Goal: Task Accomplishment & Management: Manage account settings

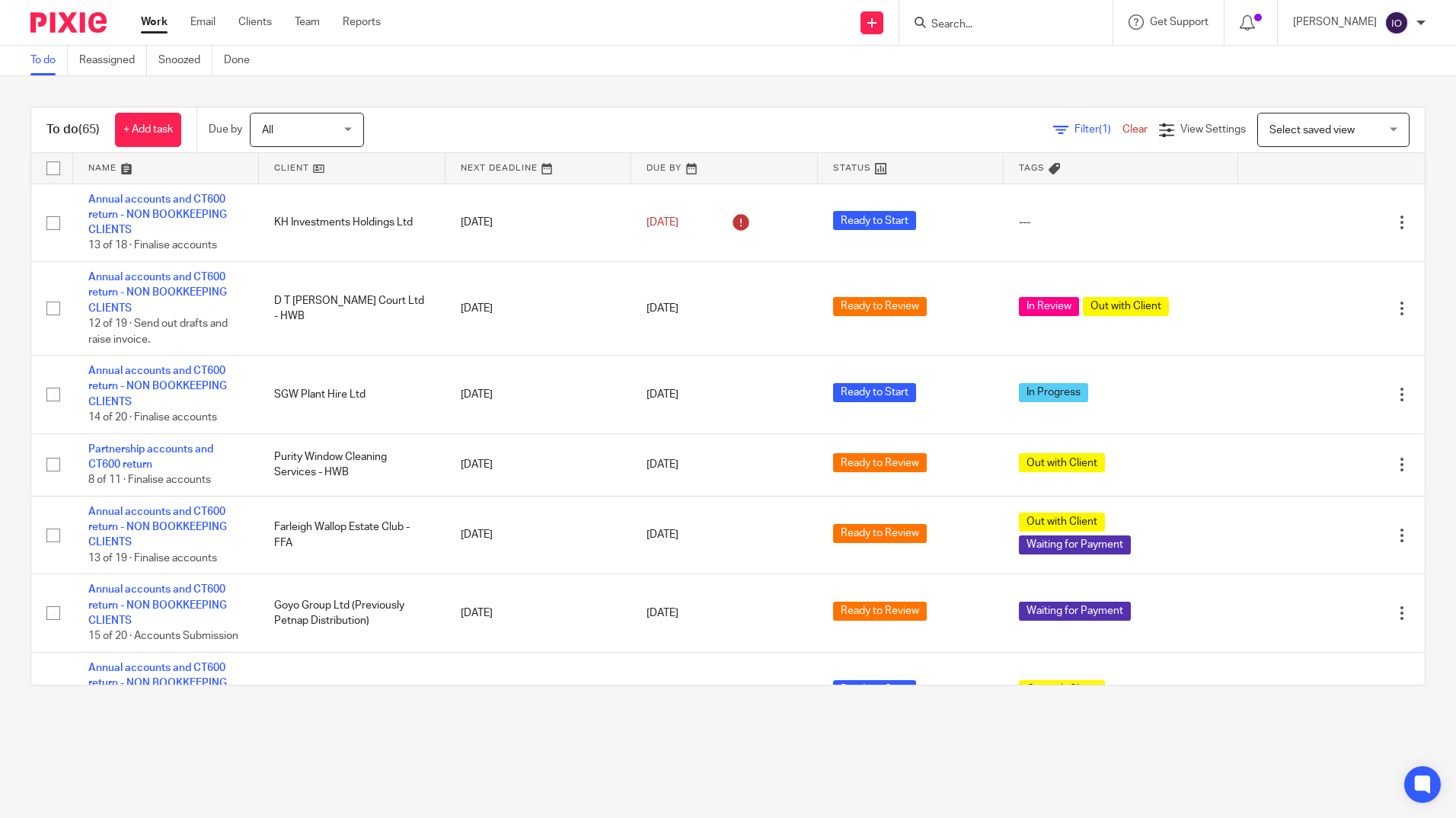
click at [1003, 27] on input "Search" at bounding box center [998, 24] width 137 height 13
type input "f"
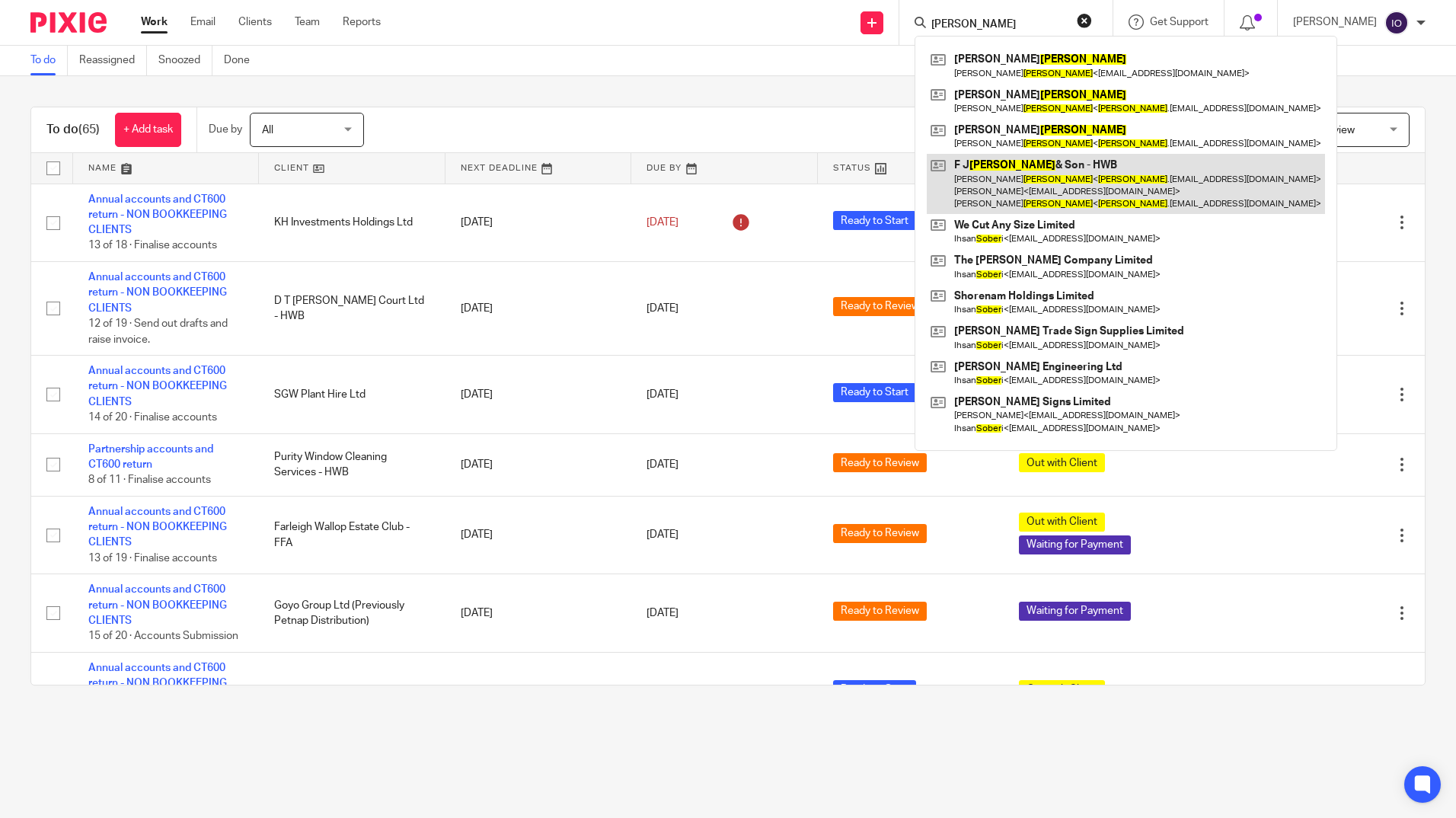
type input "soper"
click at [999, 168] on link at bounding box center [1126, 183] width 399 height 60
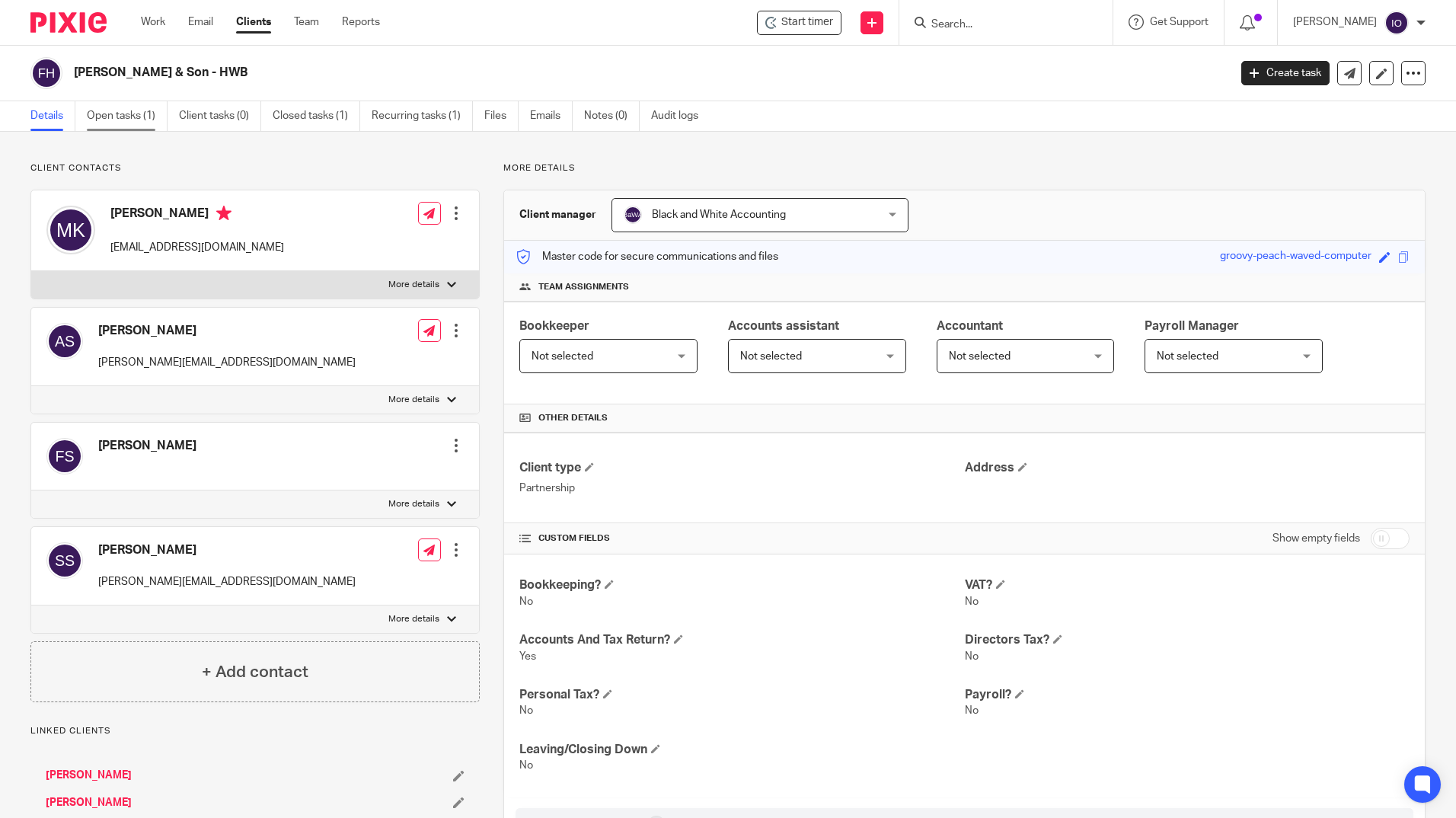
click at [135, 123] on link "Open tasks (1)" at bounding box center [128, 116] width 81 height 30
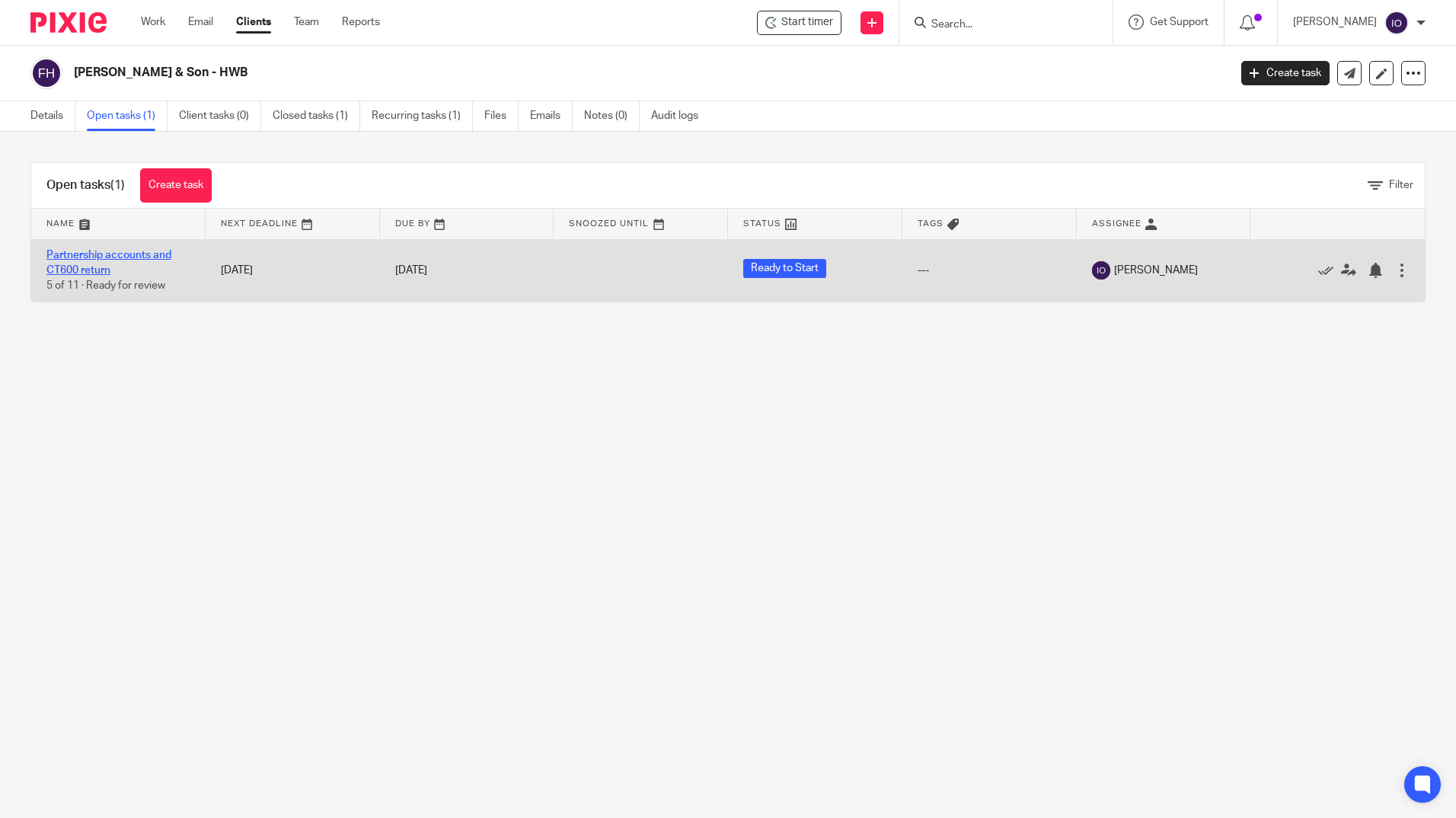
click at [148, 255] on link "Partnership accounts and CT600 return" at bounding box center [109, 262] width 125 height 26
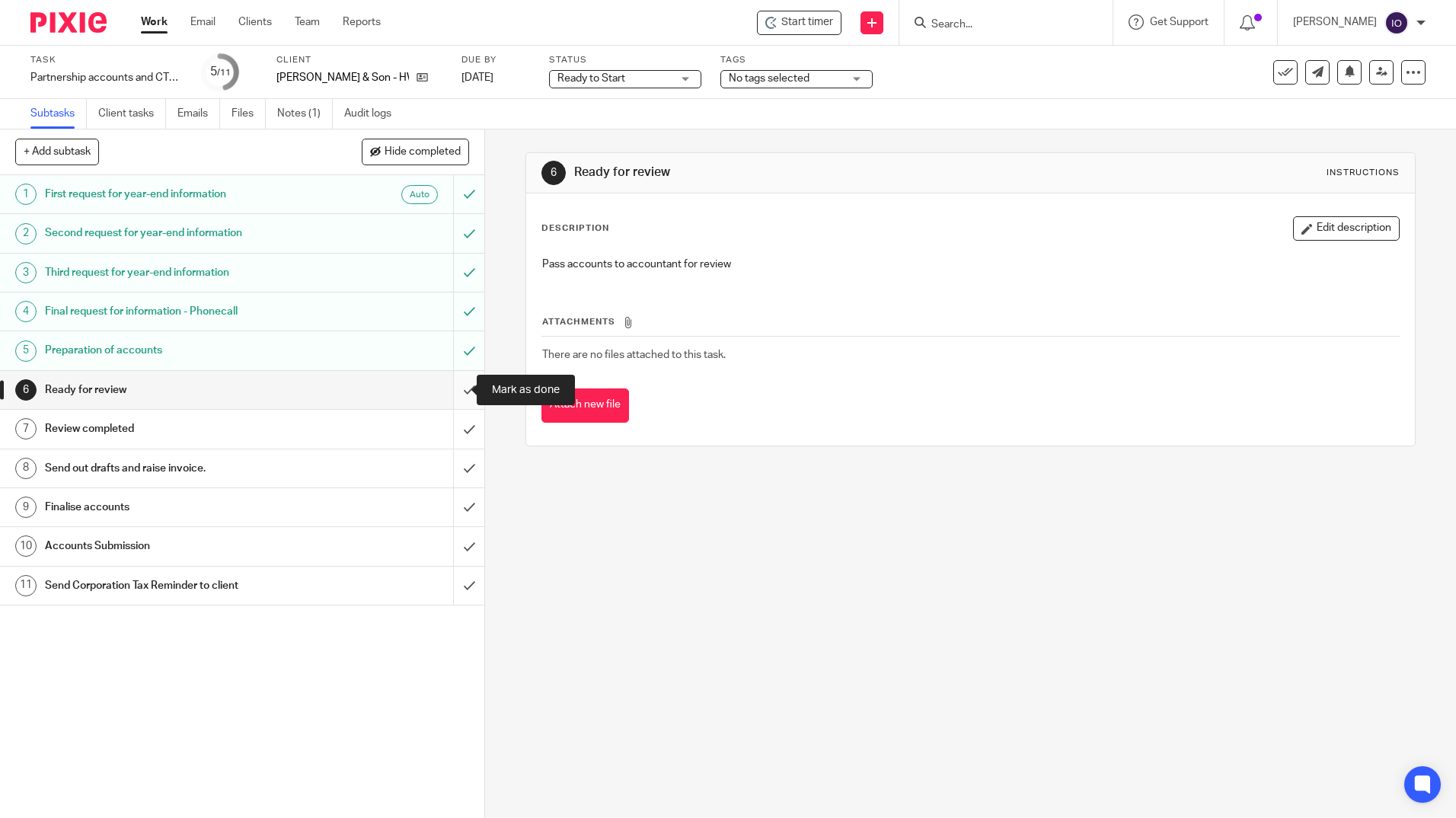
click at [451, 393] on input "submit" at bounding box center [242, 390] width 484 height 38
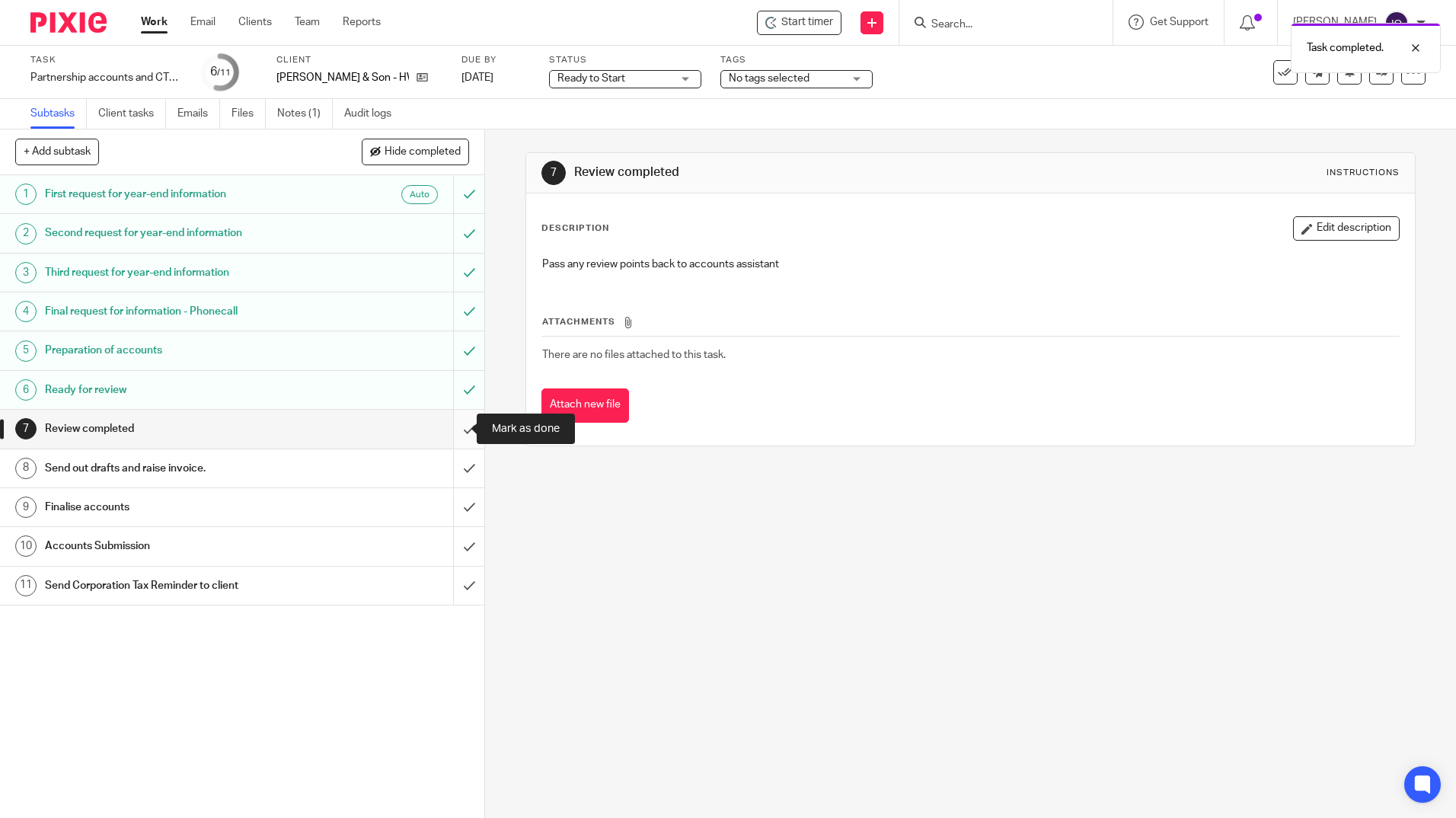
click at [449, 429] on input "submit" at bounding box center [242, 428] width 484 height 38
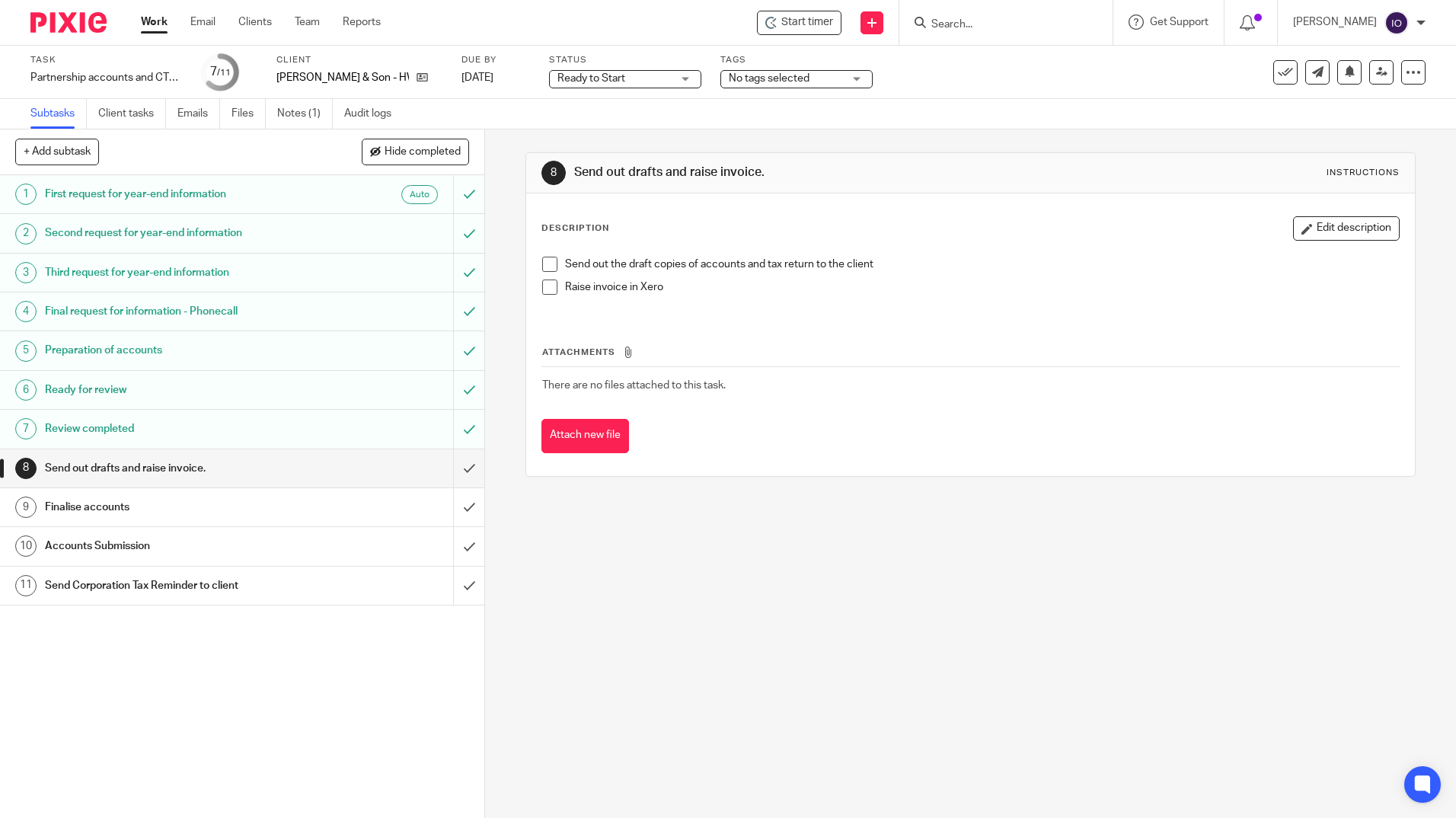
click at [543, 296] on li "Raise invoice in Xero" at bounding box center [970, 290] width 856 height 22
click at [545, 283] on span at bounding box center [550, 286] width 15 height 15
click at [543, 267] on span at bounding box center [550, 264] width 15 height 15
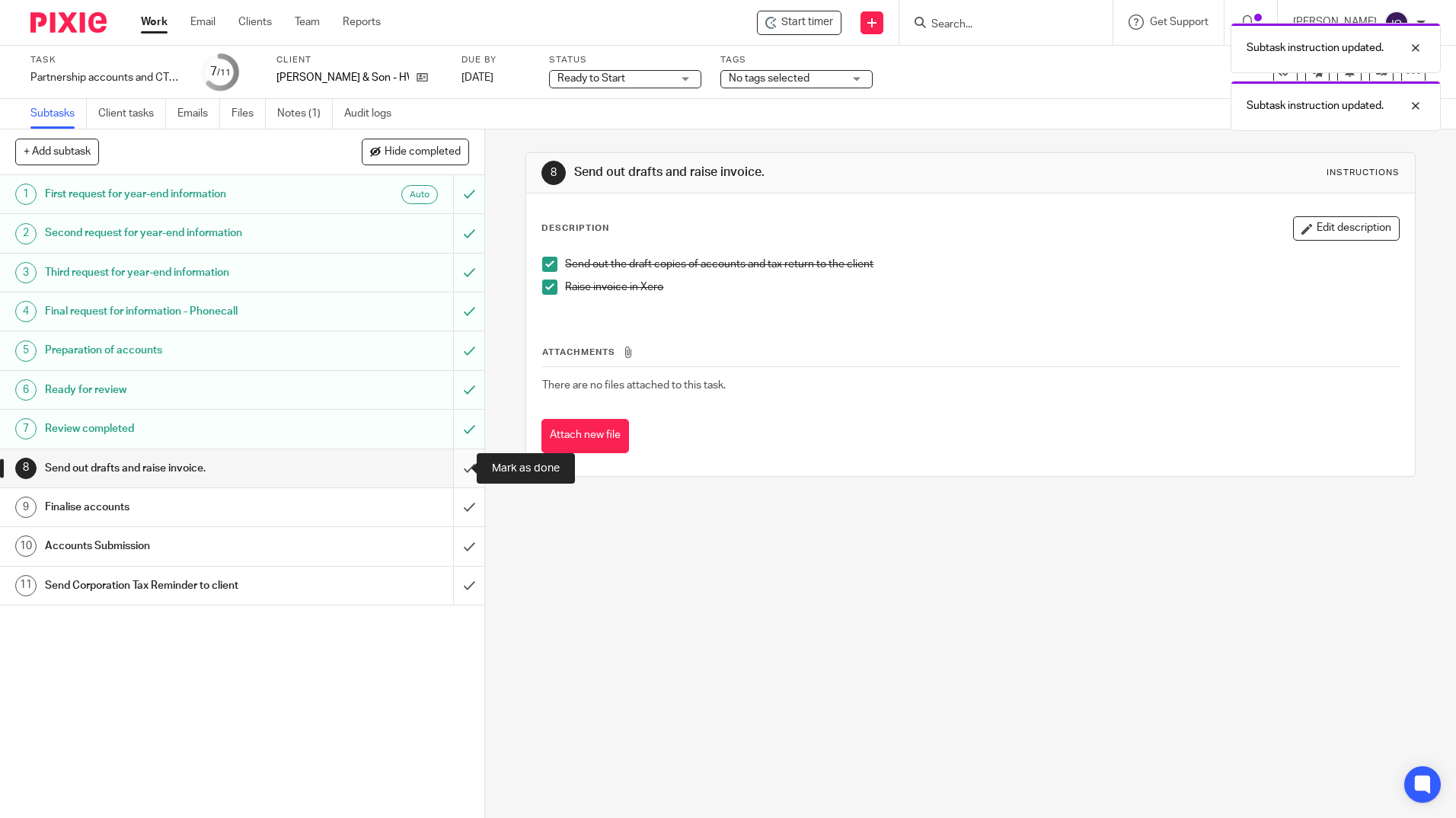
click at [452, 462] on input "submit" at bounding box center [242, 468] width 484 height 38
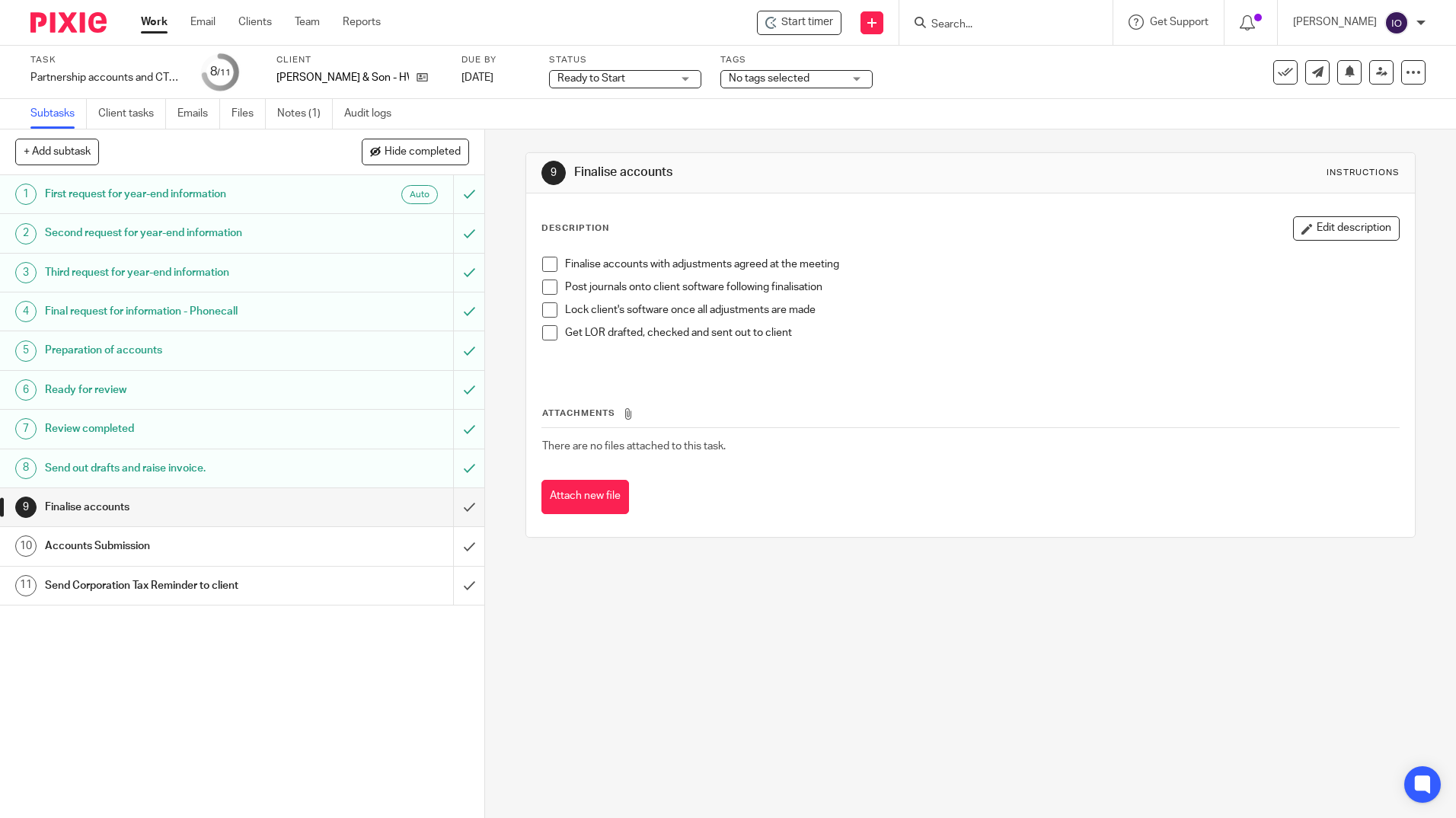
click at [921, 50] on div "Task Partnership accounts and CT600 return Save Partnership accounts and CT600 …" at bounding box center [728, 72] width 1456 height 53
click at [940, 24] on input "Search" at bounding box center [998, 24] width 137 height 13
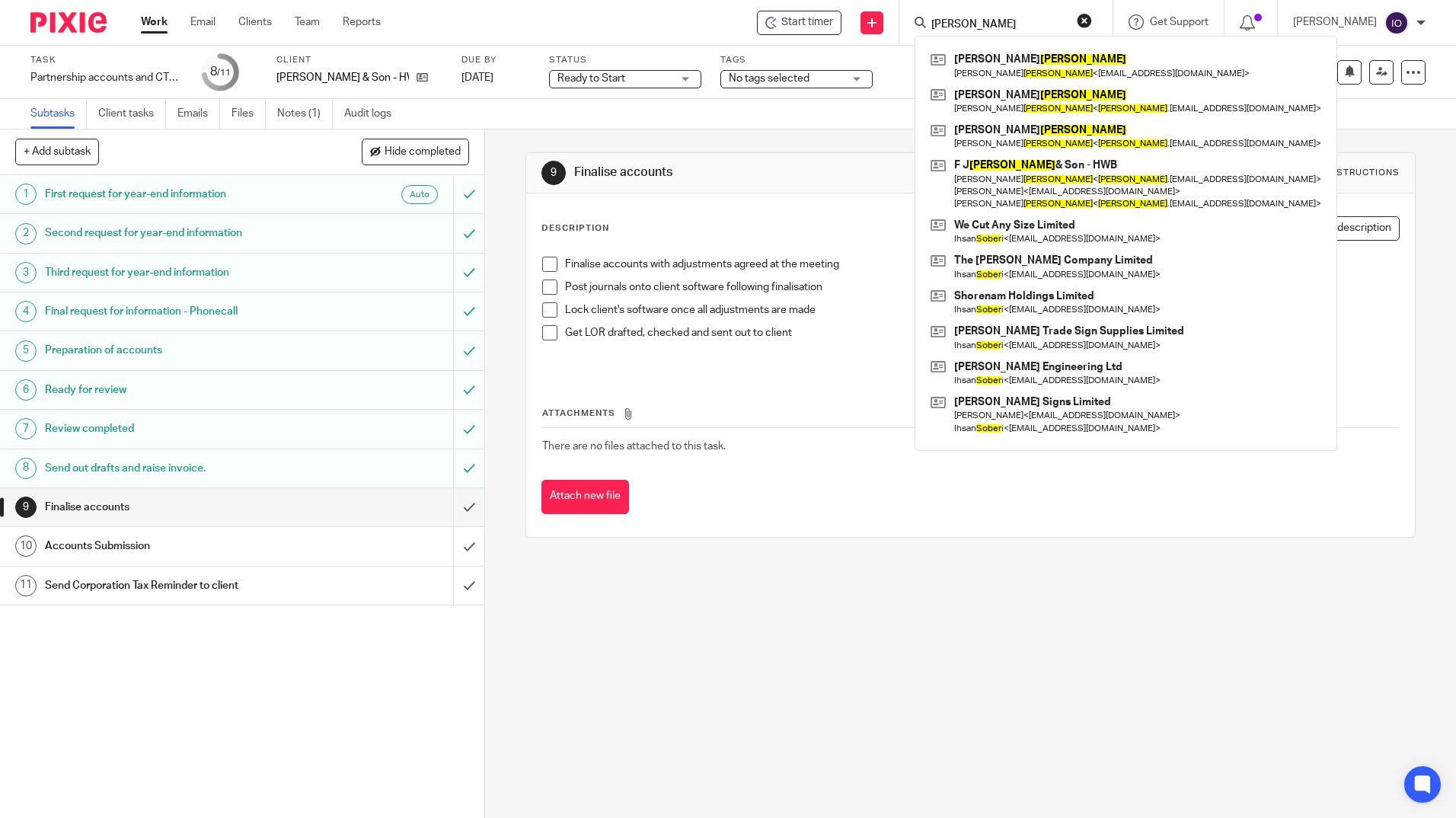
type input "soper"
click button "submit" at bounding box center [0, 0] width 0 height 0
click at [966, 92] on link at bounding box center [1126, 101] width 399 height 35
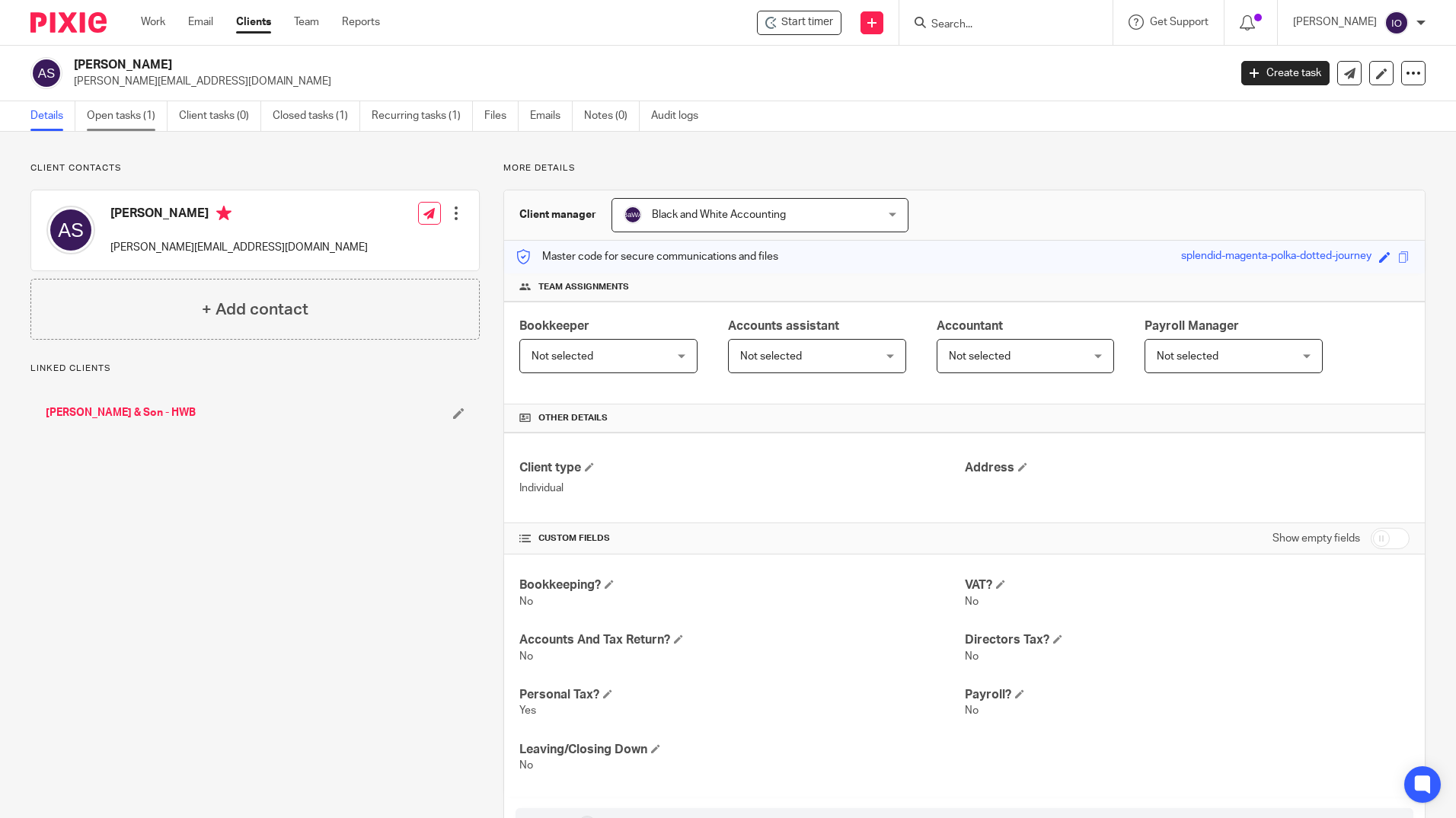
click at [148, 110] on link "Open tasks (1)" at bounding box center [128, 116] width 81 height 30
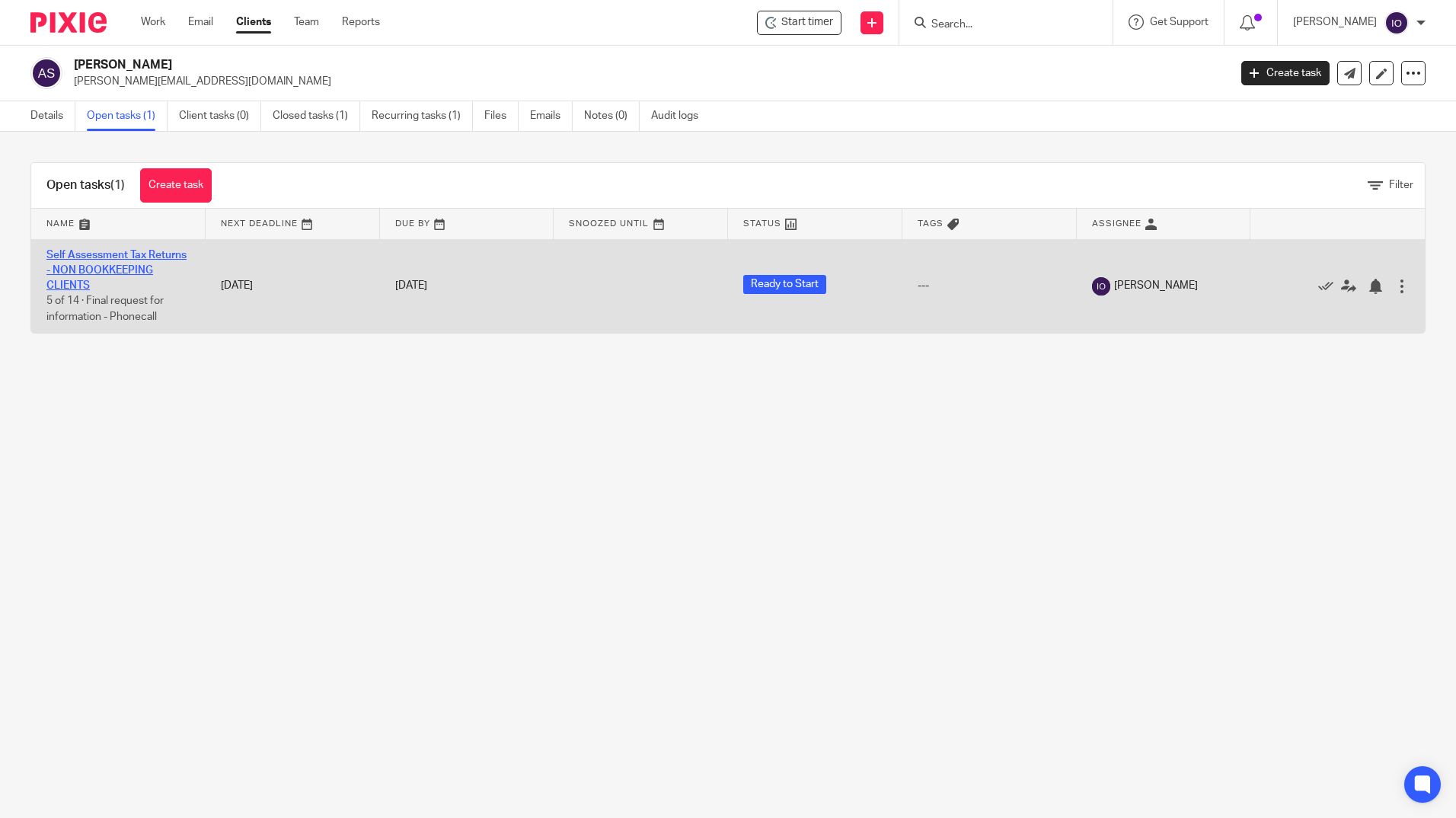
click at [55, 258] on link "Self Assessment Tax Returns - NON BOOKKEEPING CLIENTS" at bounding box center [117, 270] width 140 height 42
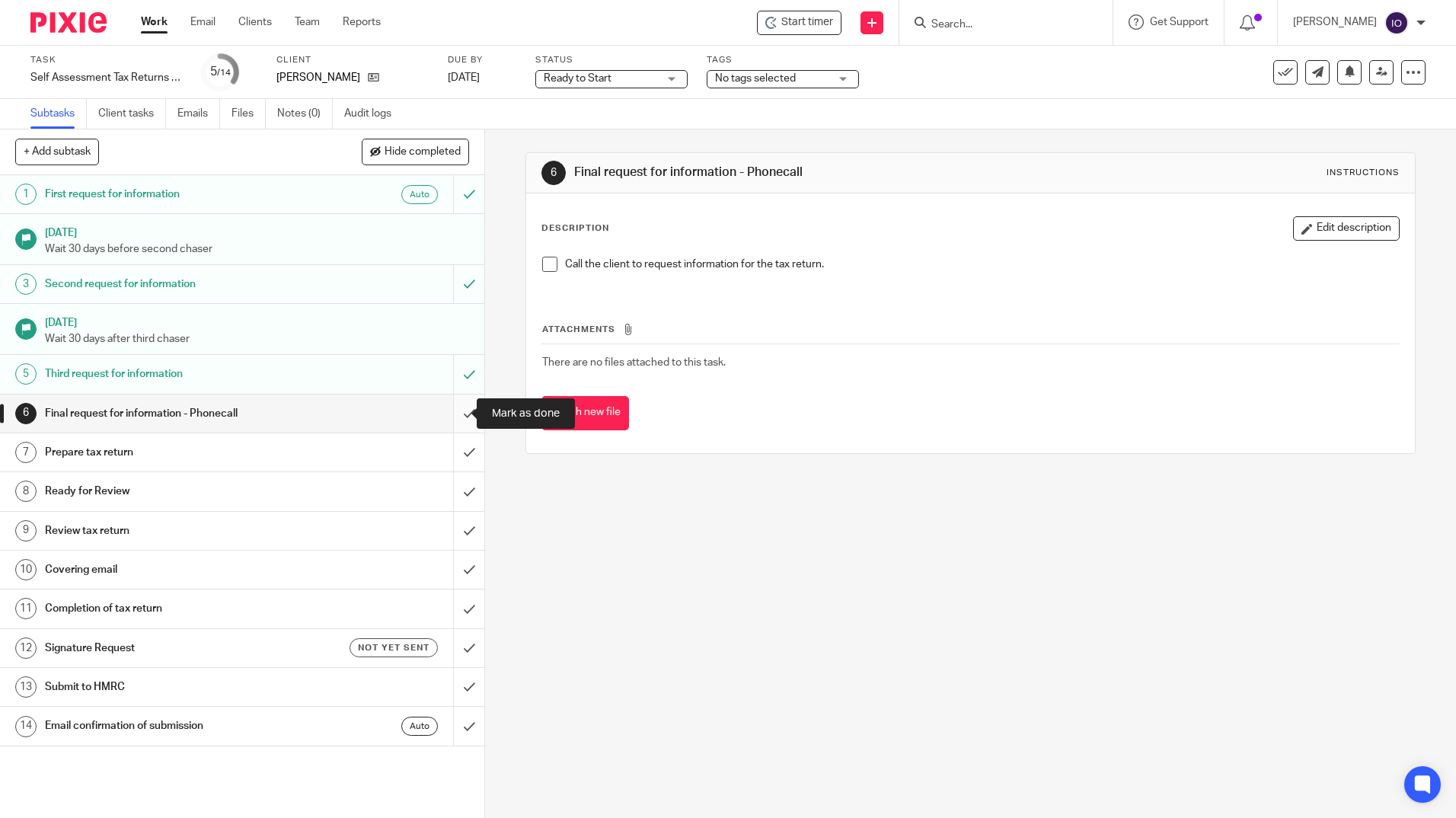
click at [450, 413] on input "submit" at bounding box center [242, 413] width 484 height 38
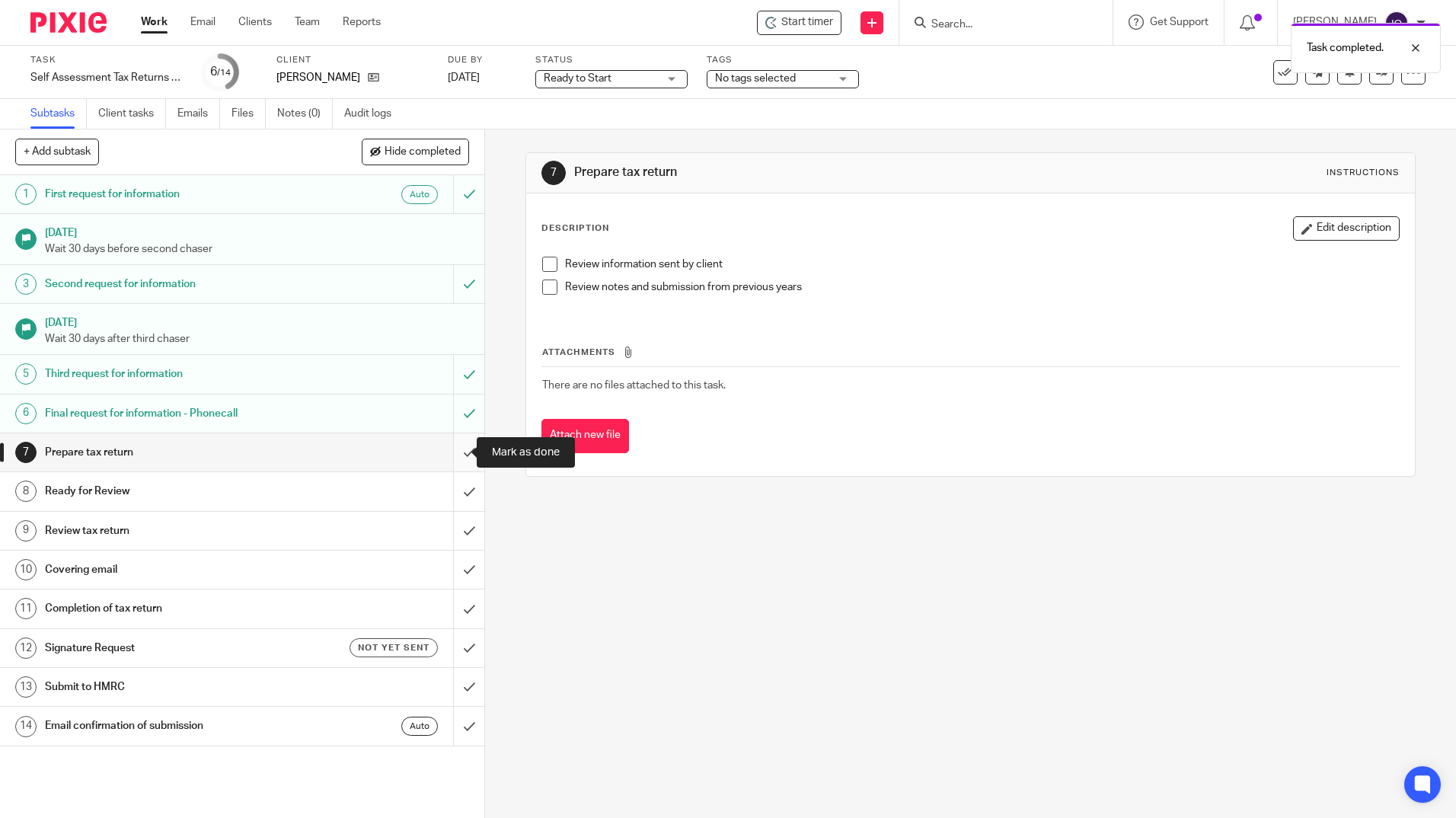
click at [451, 457] on input "submit" at bounding box center [242, 453] width 484 height 38
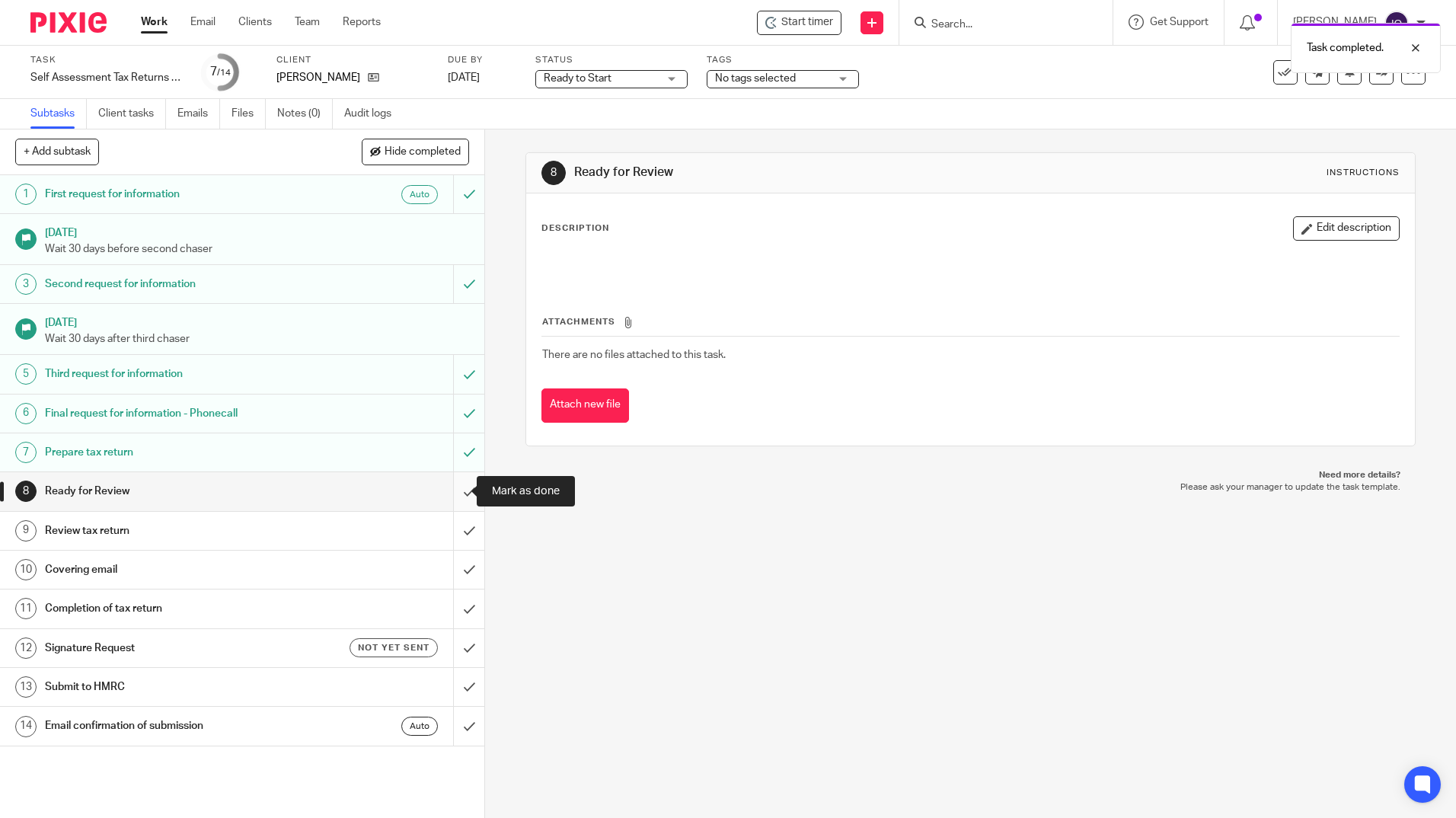
click at [458, 489] on input "submit" at bounding box center [242, 491] width 484 height 38
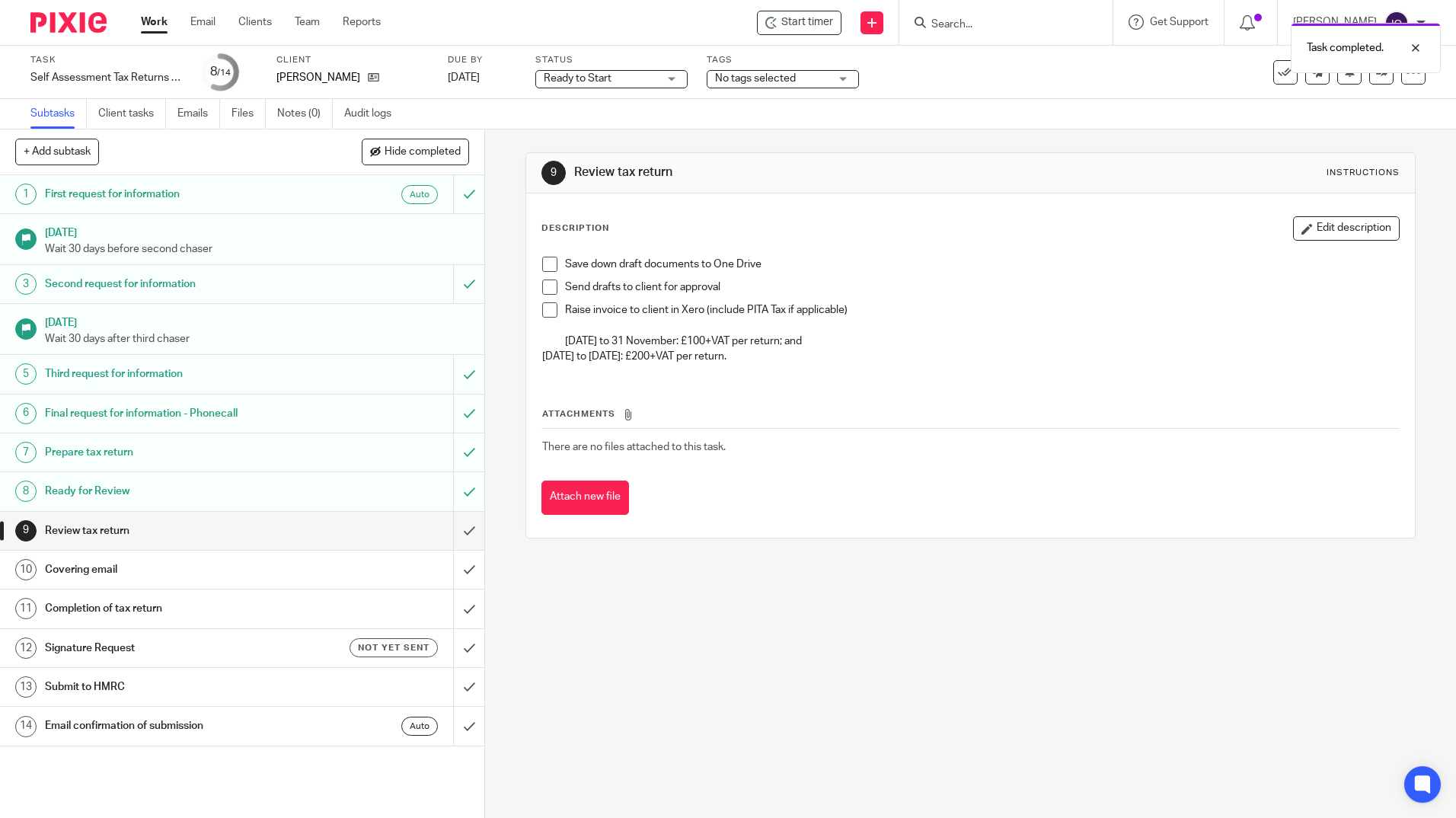
click at [544, 265] on span at bounding box center [550, 264] width 15 height 15
click at [543, 323] on li "Raise invoice to client in Xero (include PITA Tax if applicable) [DATE] to 31 N…" at bounding box center [970, 326] width 856 height 47
click at [543, 307] on span at bounding box center [550, 310] width 15 height 15
click at [545, 279] on span at bounding box center [550, 286] width 15 height 15
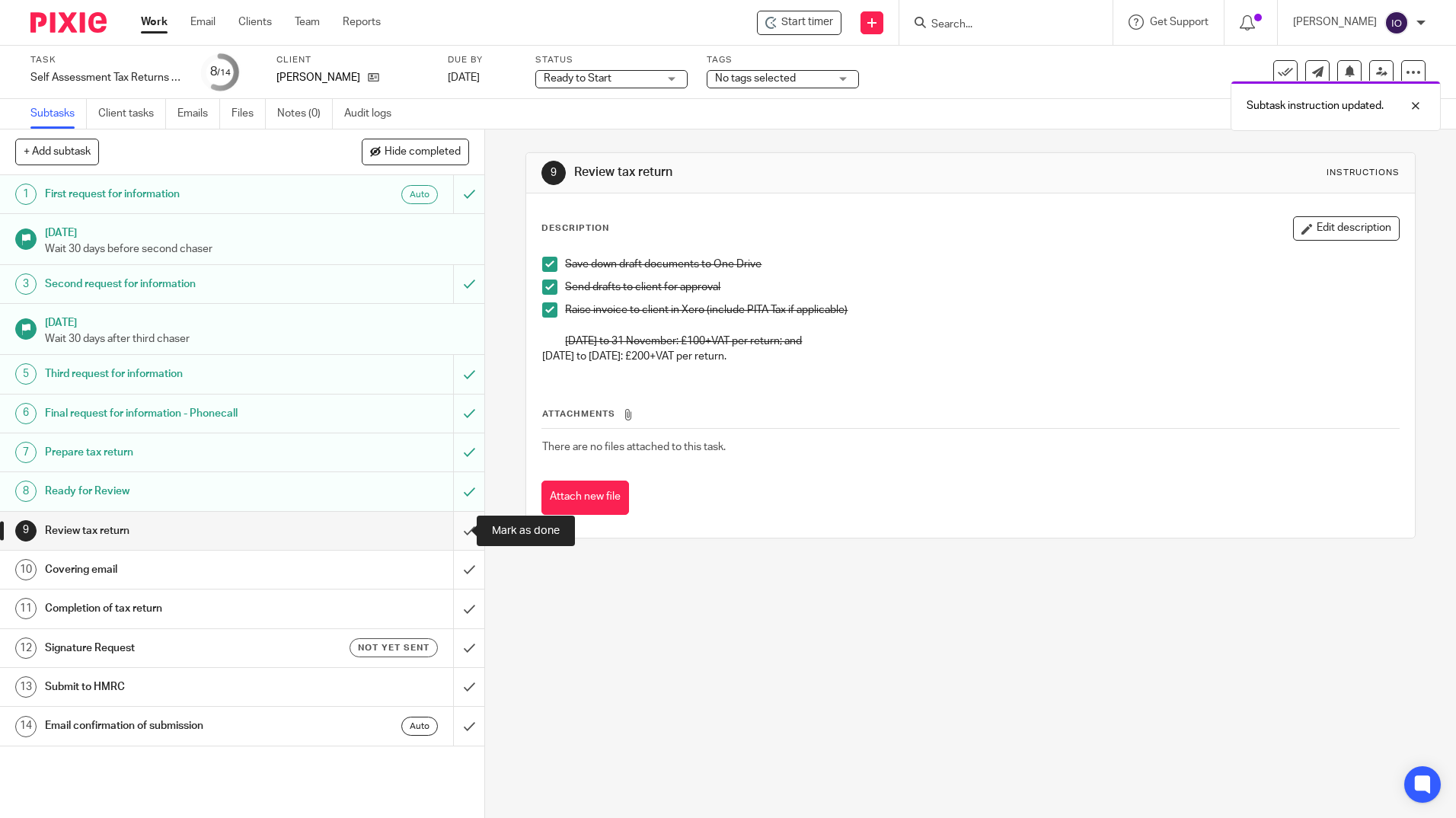
click at [452, 533] on input "submit" at bounding box center [242, 531] width 484 height 38
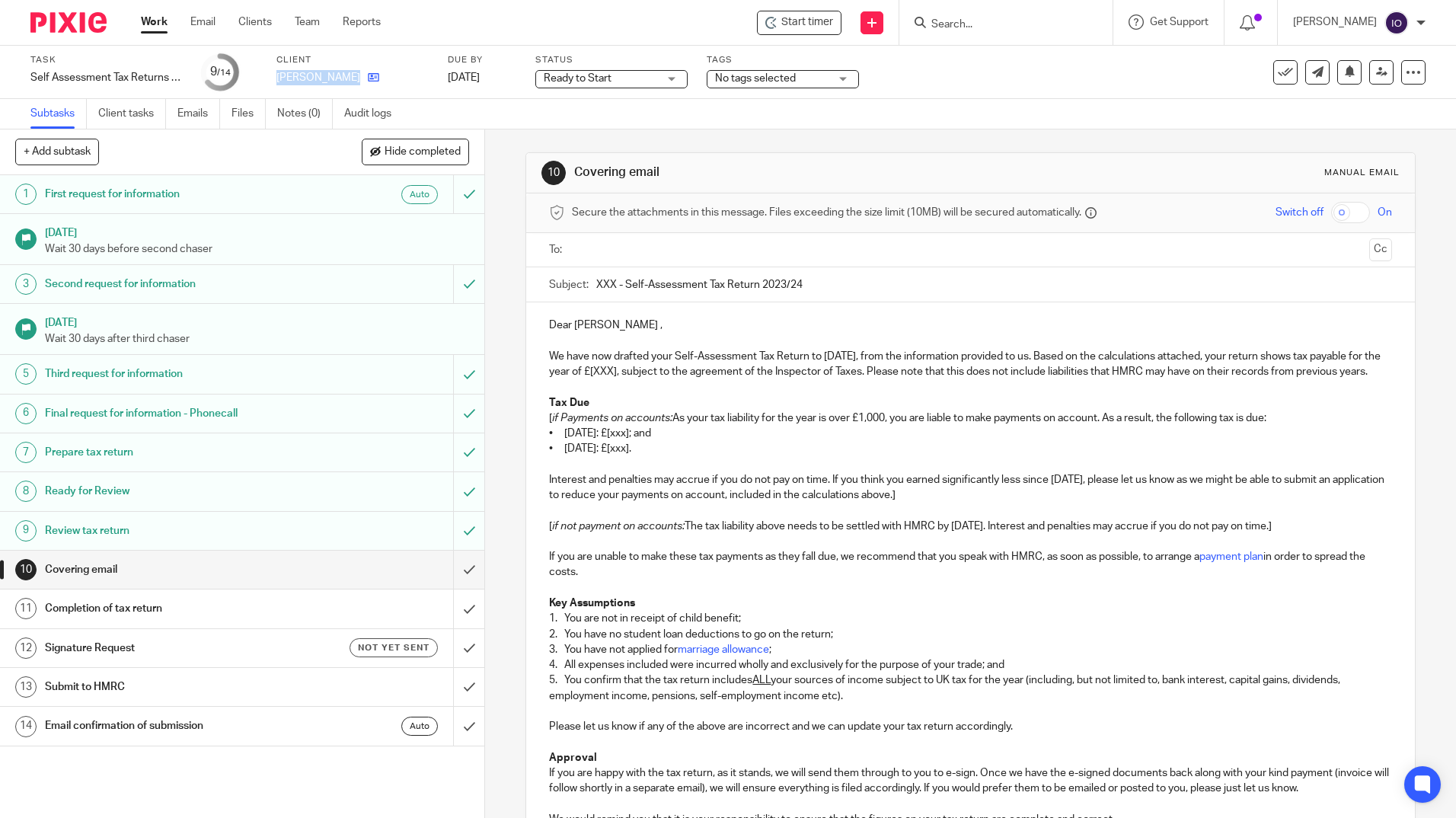
drag, startPoint x: 278, startPoint y: 75, endPoint x: 344, endPoint y: 77, distance: 66.0
click at [344, 77] on div "[PERSON_NAME]" at bounding box center [353, 77] width 153 height 15
copy div "[PERSON_NAME]"
drag, startPoint x: 614, startPoint y: 285, endPoint x: 589, endPoint y: 284, distance: 25.0
click at [589, 284] on div "Subject: XXX - Self-Assessment Tax Return 2023/24" at bounding box center [970, 285] width 843 height 34
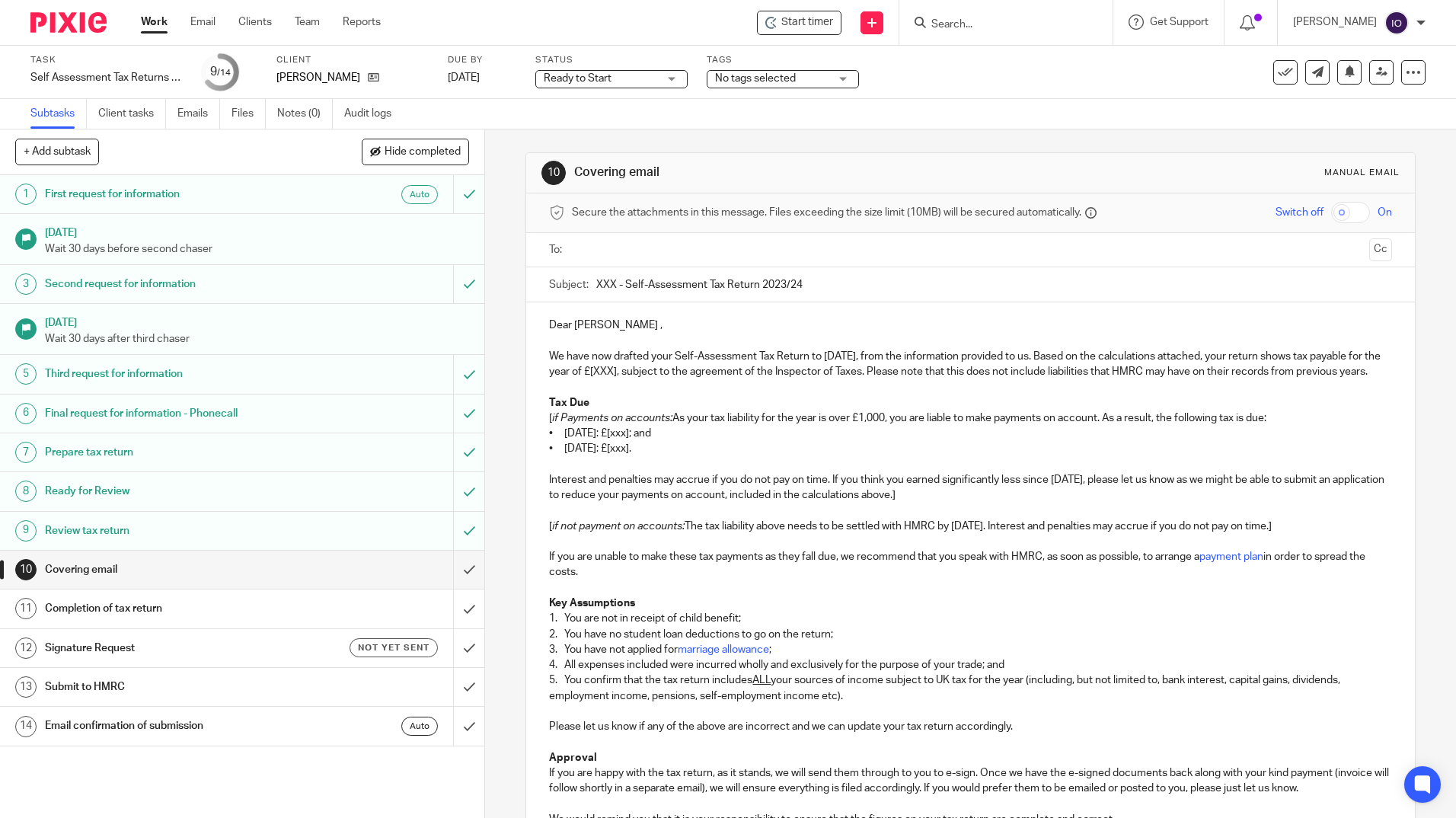
paste input "[PERSON_NAME]"
drag, startPoint x: 827, startPoint y: 284, endPoint x: 936, endPoint y: 289, distance: 109.1
click at [936, 289] on input "Andrew Soper - Self-Assessment Tax Return 2023/24" at bounding box center [993, 285] width 795 height 34
type input "Andrew Soper - Self-Assessment Tax Return 2024/25"
click at [1320, 353] on p "We have now drafted your Self-Assessment Tax Return to 5 April 2025, from the i…" at bounding box center [970, 364] width 843 height 31
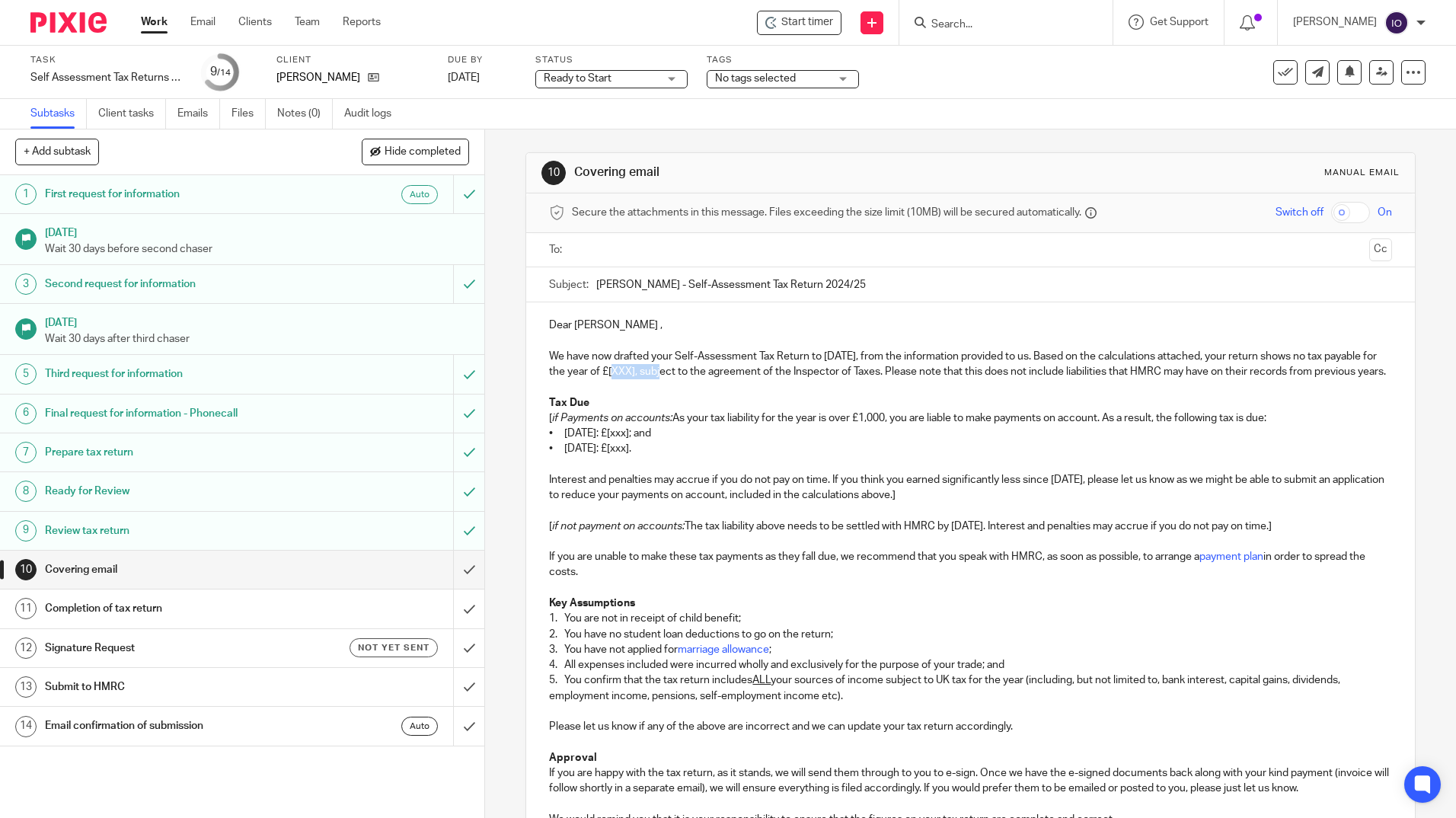
drag, startPoint x: 688, startPoint y: 373, endPoint x: 639, endPoint y: 374, distance: 49.0
click at [639, 374] on p "We have now drafted your Self-Assessment Tax Return to 5 April 2025, from the i…" at bounding box center [970, 364] width 843 height 31
drag, startPoint x: 541, startPoint y: 432, endPoint x: 1050, endPoint y: 589, distance: 532.7
click at [1050, 589] on div "Dear Andrew , We have now drafted your Self-Assessment Tax Return to 5 April 20…" at bounding box center [970, 647] width 888 height 690
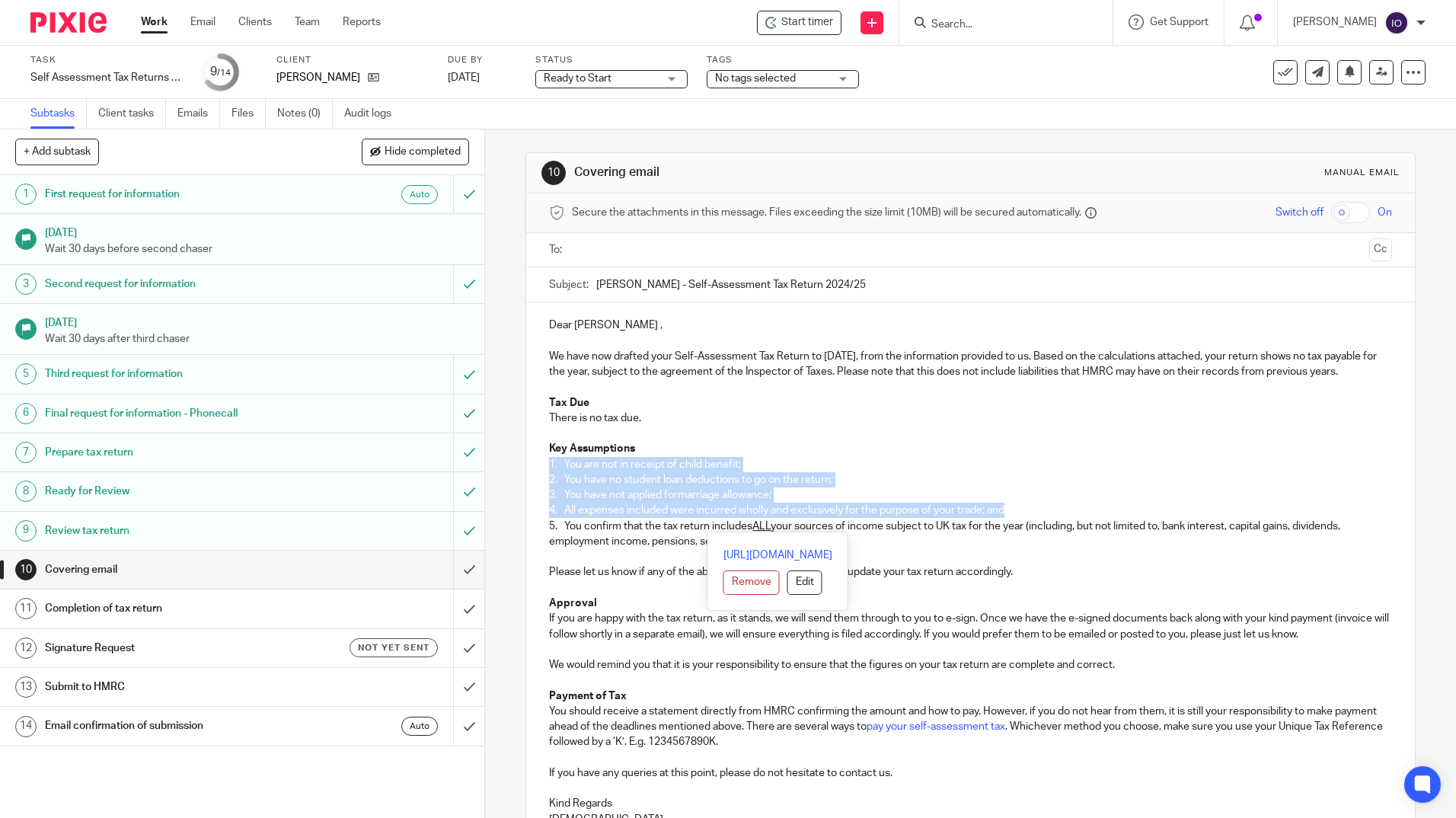
drag, startPoint x: 546, startPoint y: 474, endPoint x: 1060, endPoint y: 530, distance: 517.0
click at [1060, 530] on div "Dear Andrew , We have now drafted your Self-Assessment Tax Return to 5 April 20…" at bounding box center [970, 570] width 888 height 536
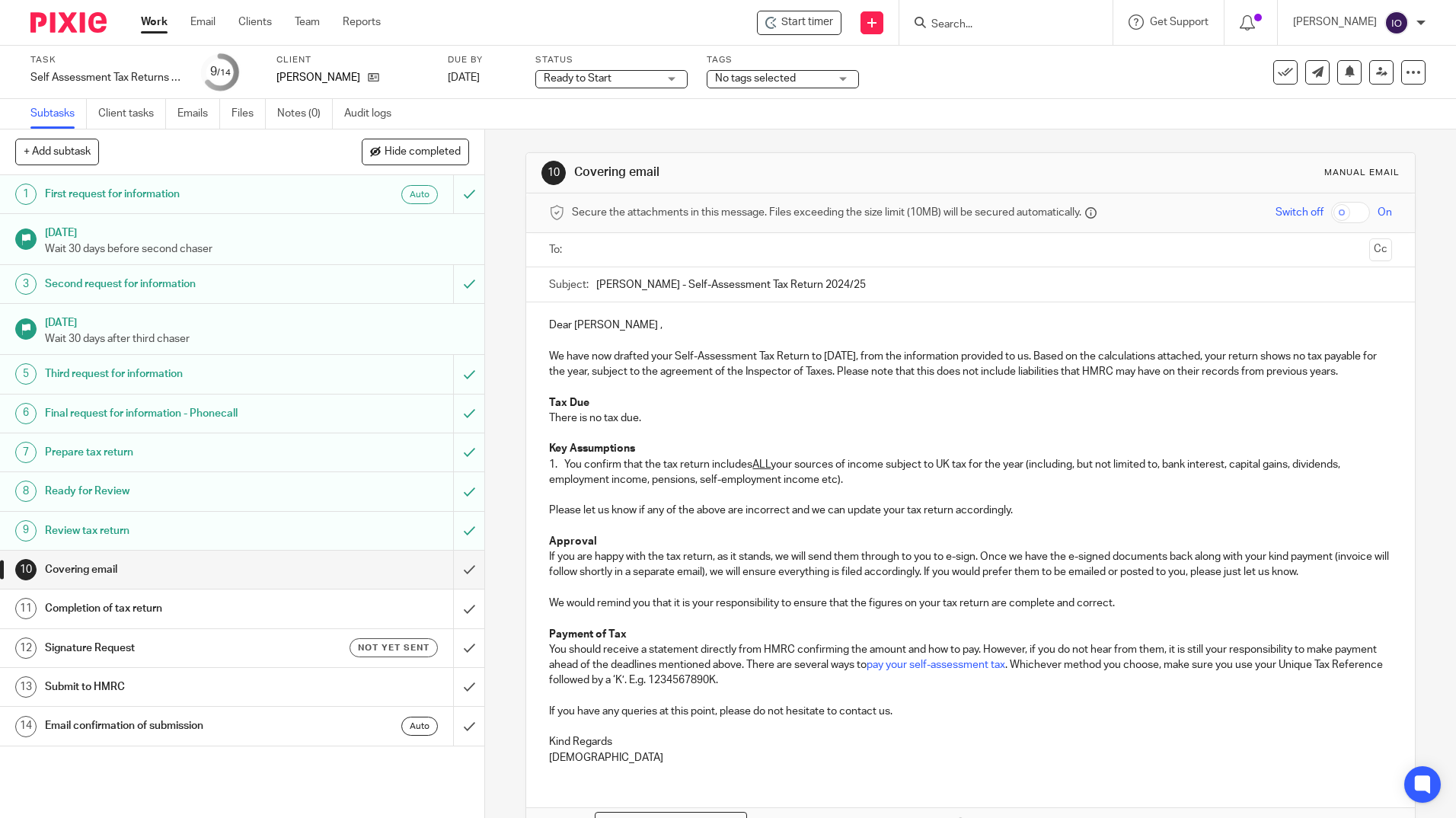
click at [877, 488] on p "1. You confirm that the tax return includes ALL your sources of income subject …" at bounding box center [970, 472] width 843 height 31
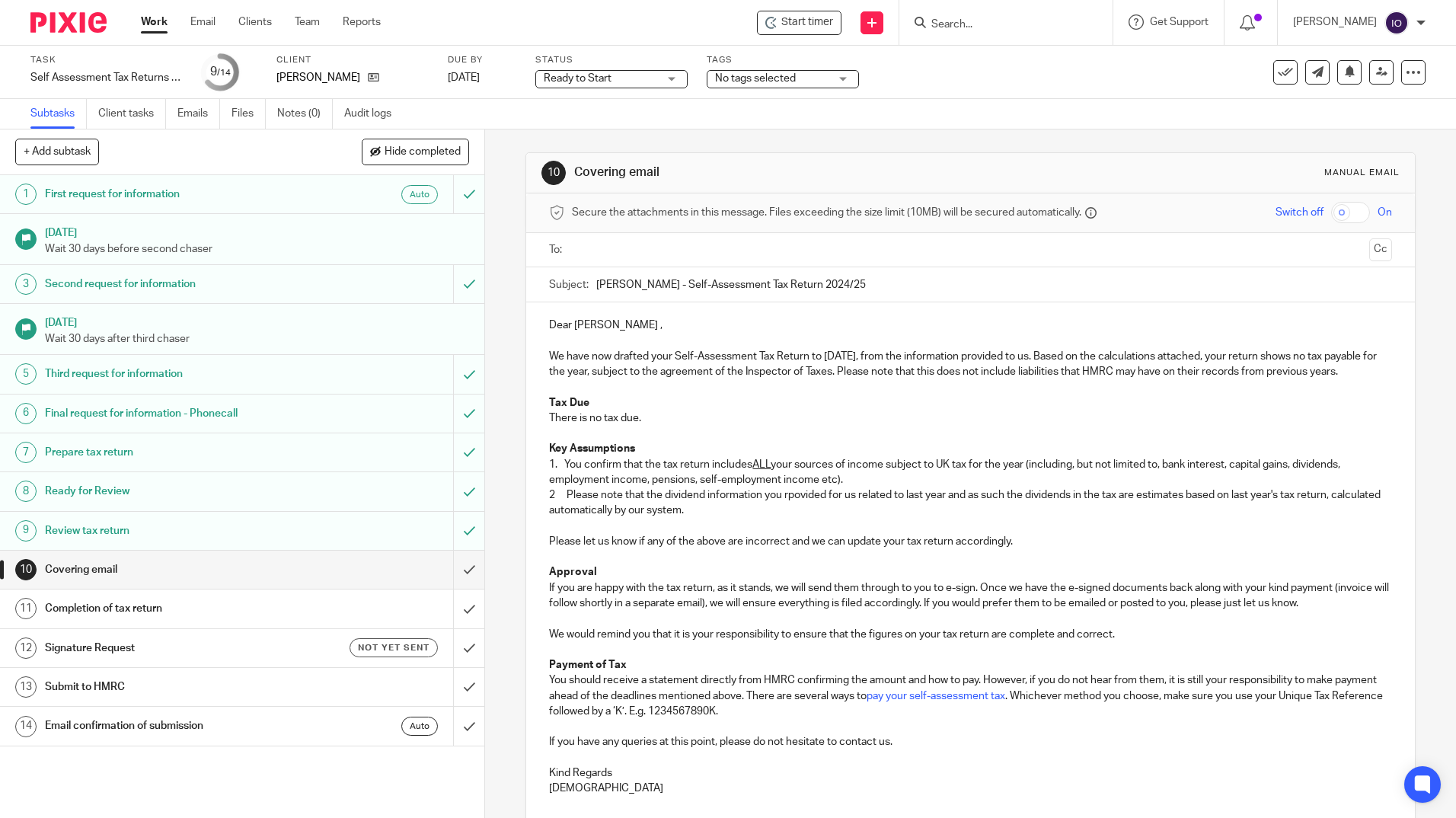
click at [809, 507] on p "2 Please note that the dividend information you rpovided for us related to last…" at bounding box center [970, 503] width 843 height 31
click at [799, 515] on p "2 Please note that the dividend information you rpovided for us related to last…" at bounding box center [970, 503] width 843 height 31
click at [554, 513] on p "2 Please note that the dividend information you provided for us related to last…" at bounding box center [970, 503] width 843 height 31
click at [1116, 510] on p "2 . Please note that the dividend information you provided for us related to la…" at bounding box center [970, 503] width 843 height 31
click at [760, 519] on p "2 . Please note that the dividend information you provided for us related to la…" at bounding box center [970, 503] width 843 height 31
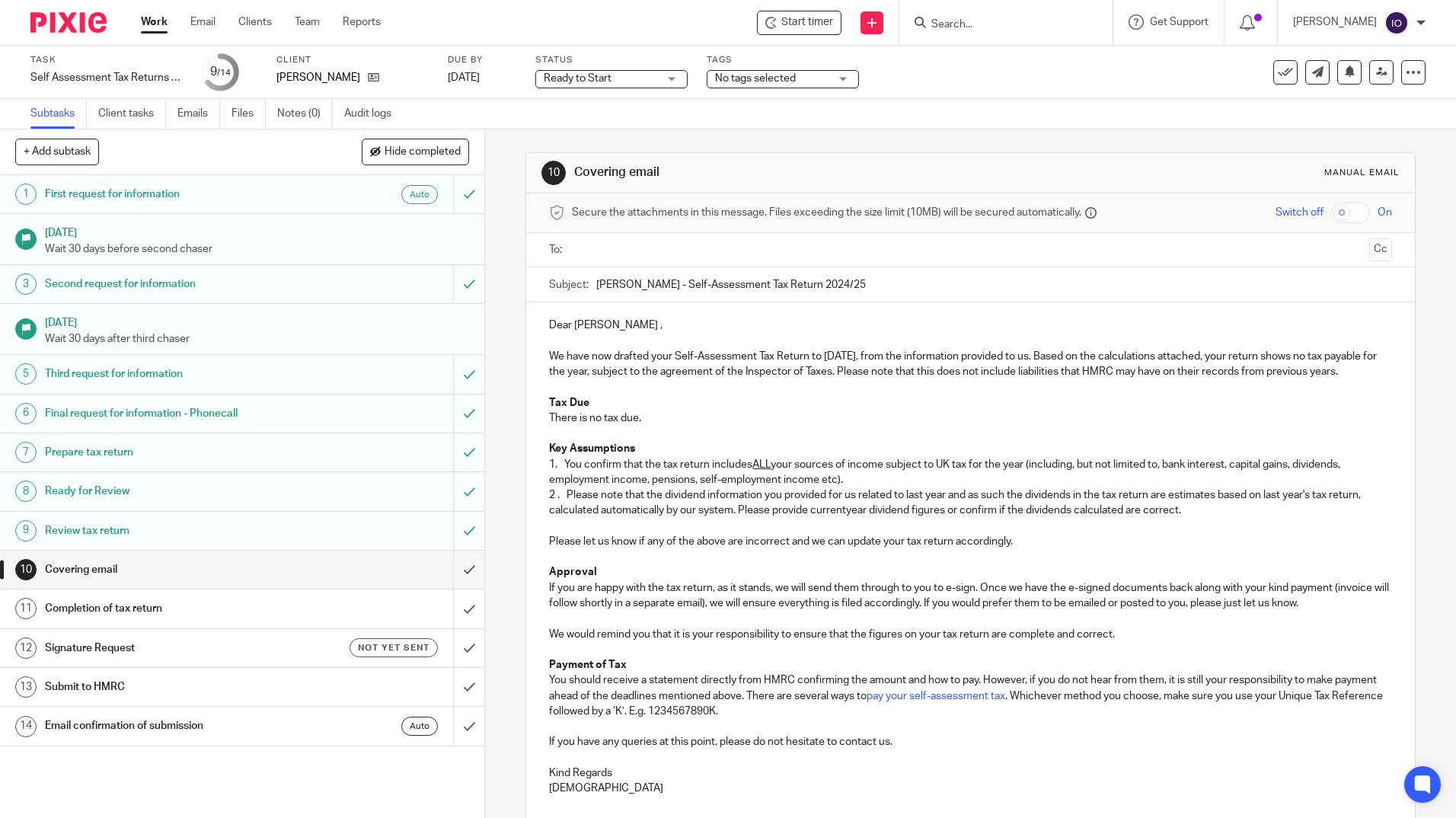
click at [842, 519] on p "2 . Please note that the dividend information you provided for us related to la…" at bounding box center [970, 503] width 843 height 31
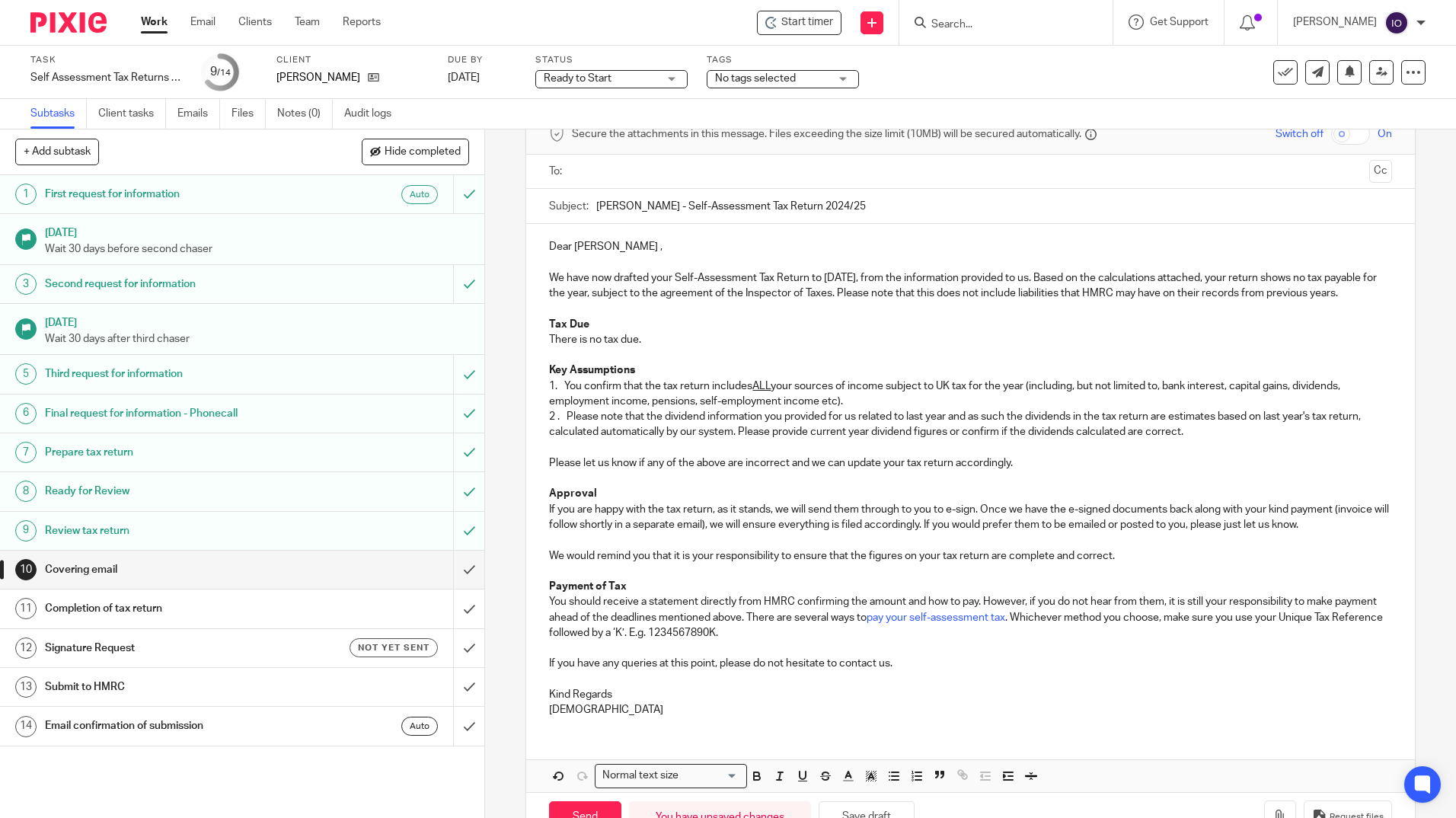
scroll to position [142, 0]
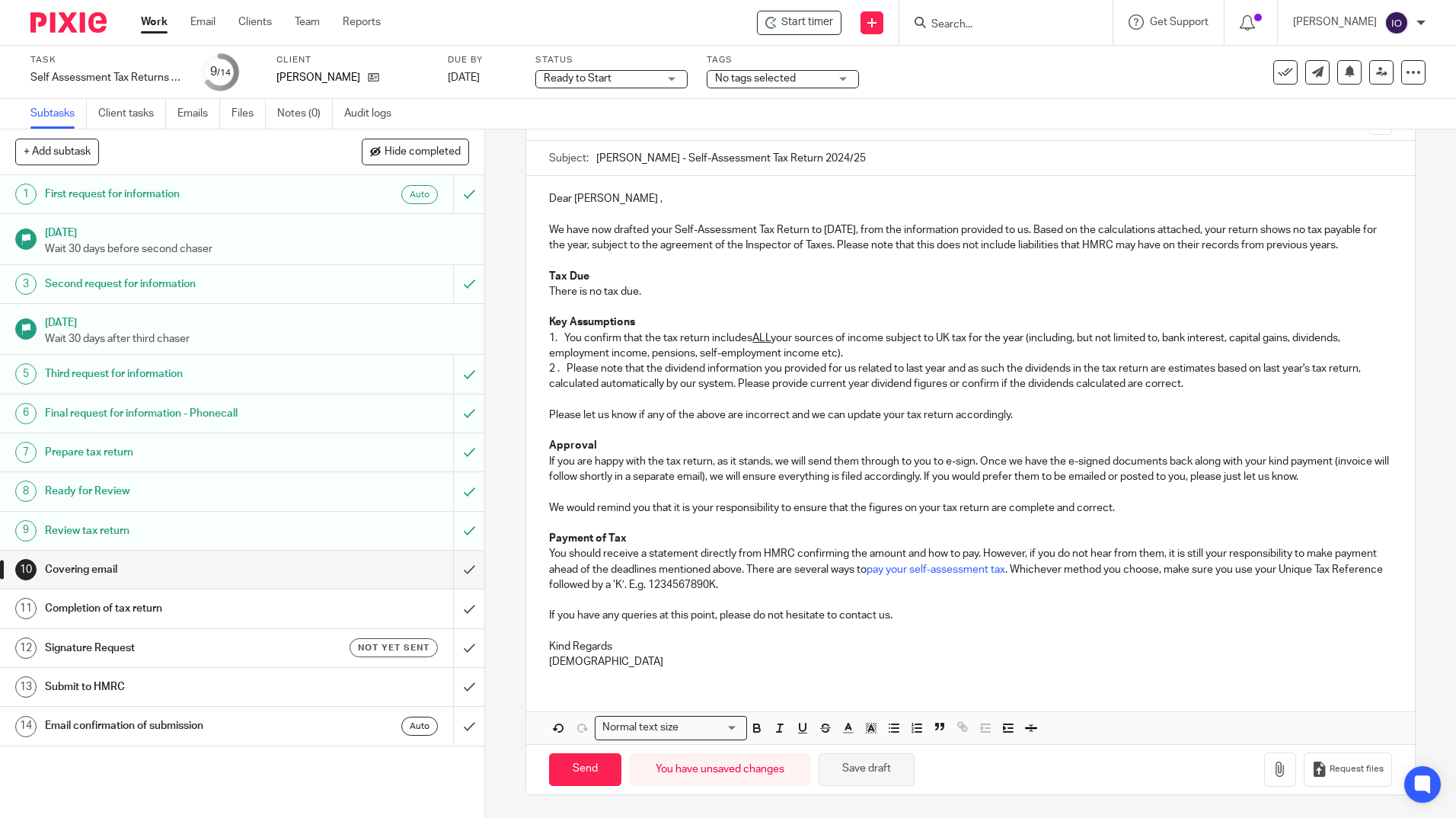
click at [867, 770] on button "Save draft" at bounding box center [867, 770] width 96 height 32
click at [1273, 774] on icon "button" at bounding box center [1280, 769] width 15 height 15
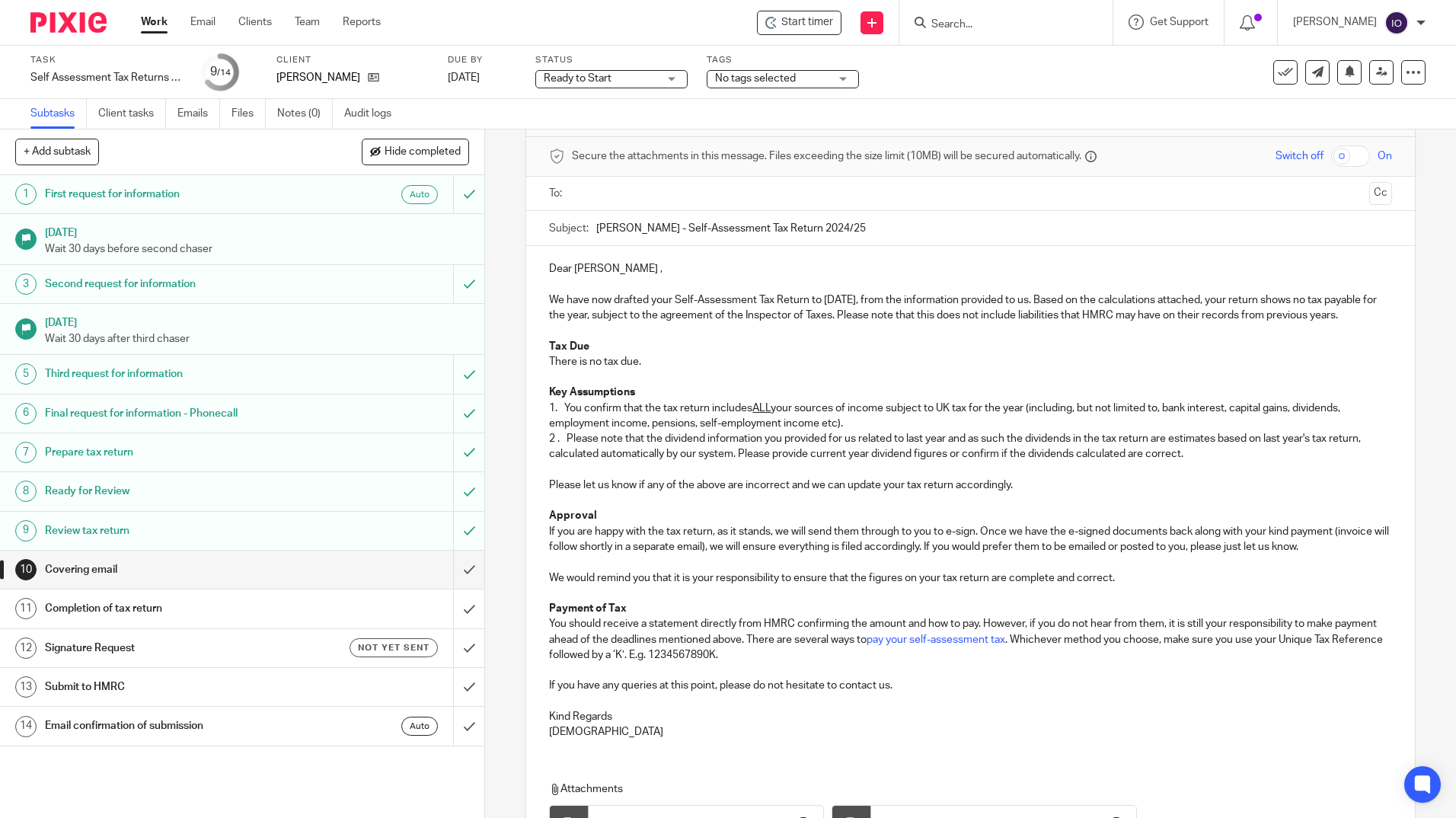
scroll to position [0, 0]
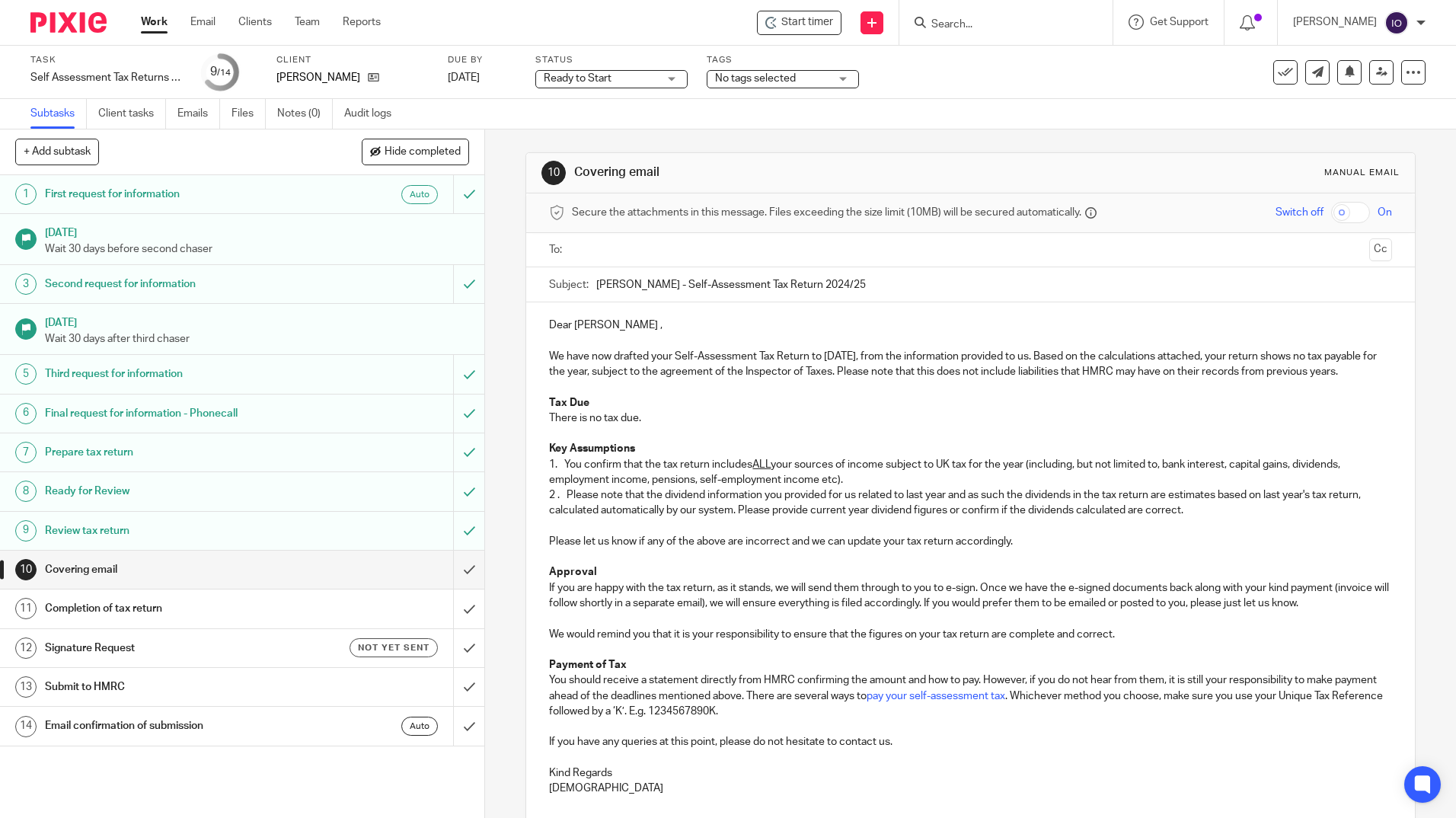
click at [714, 251] on input "text" at bounding box center [970, 251] width 785 height 18
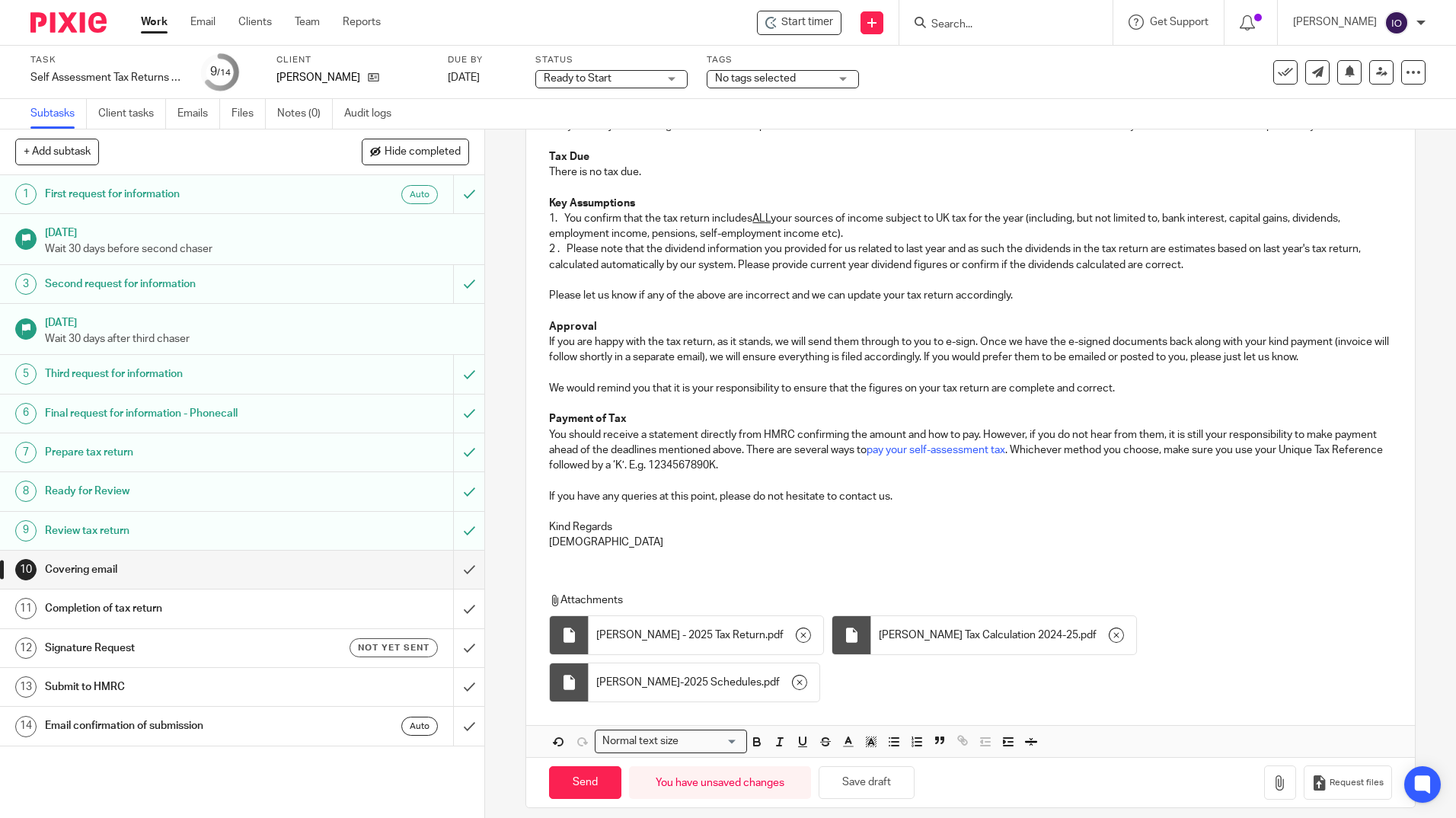
scroll to position [278, 0]
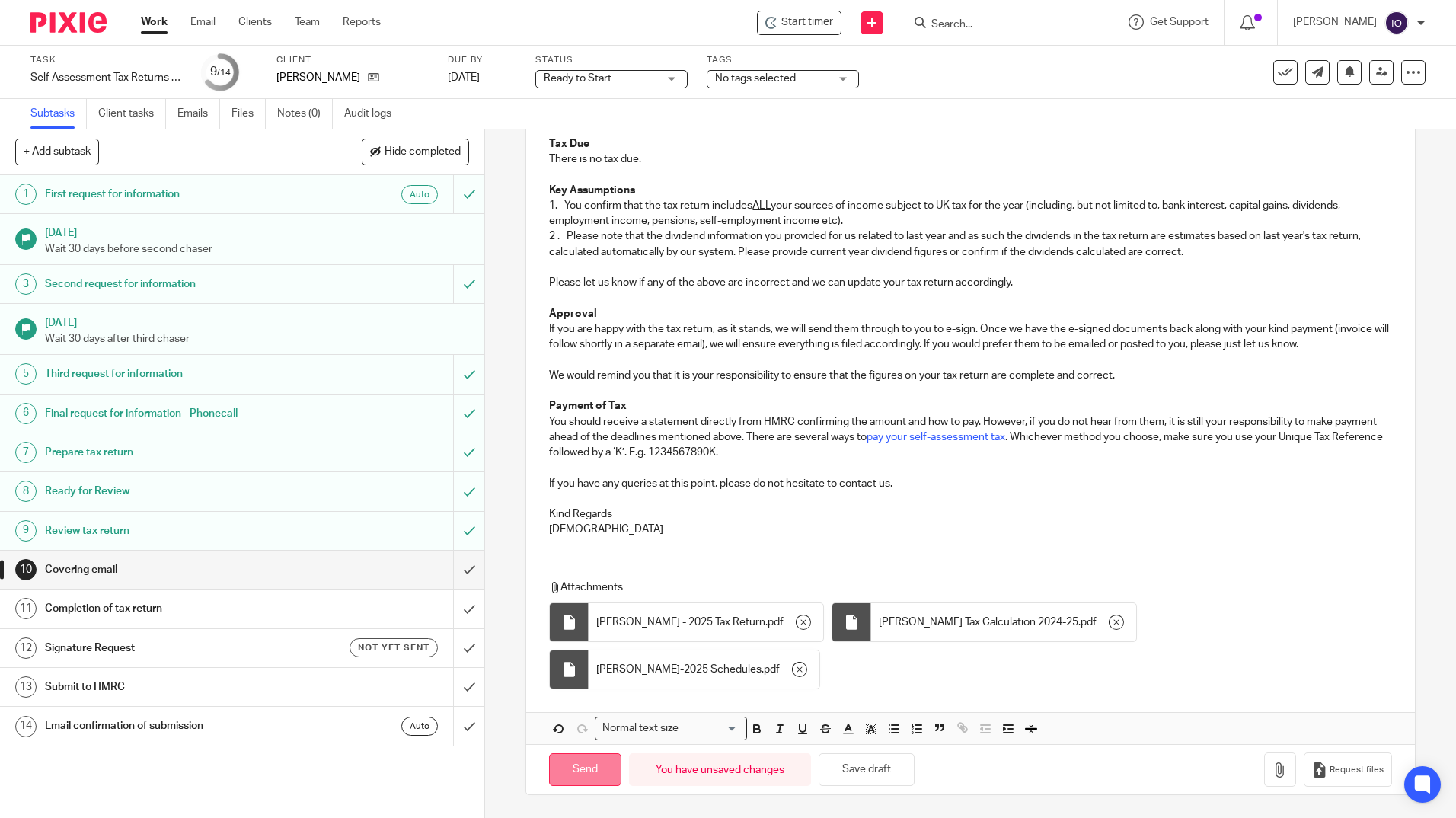
click at [587, 767] on input "Send" at bounding box center [585, 770] width 73 height 32
type input "Sent"
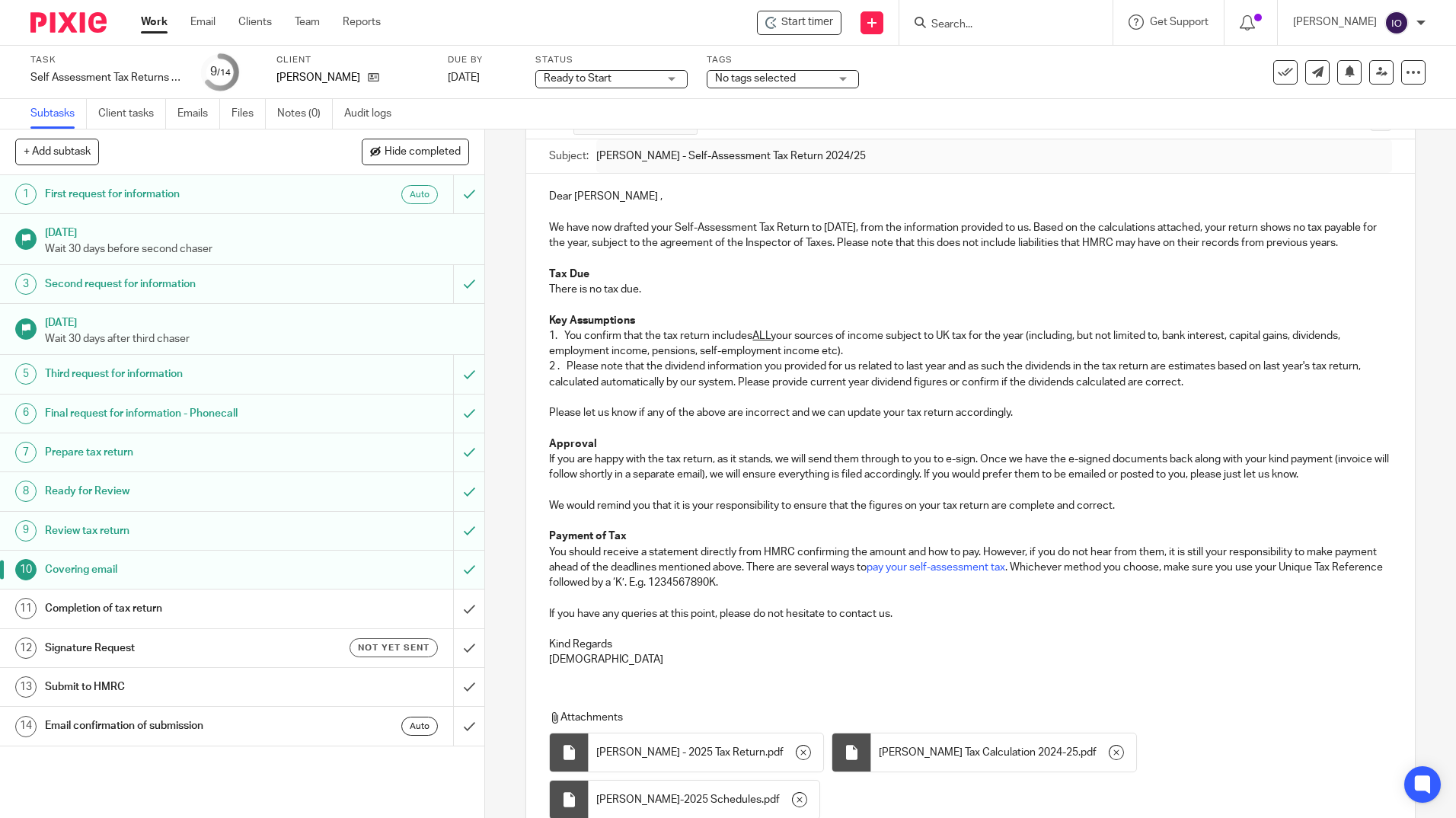
scroll to position [0, 0]
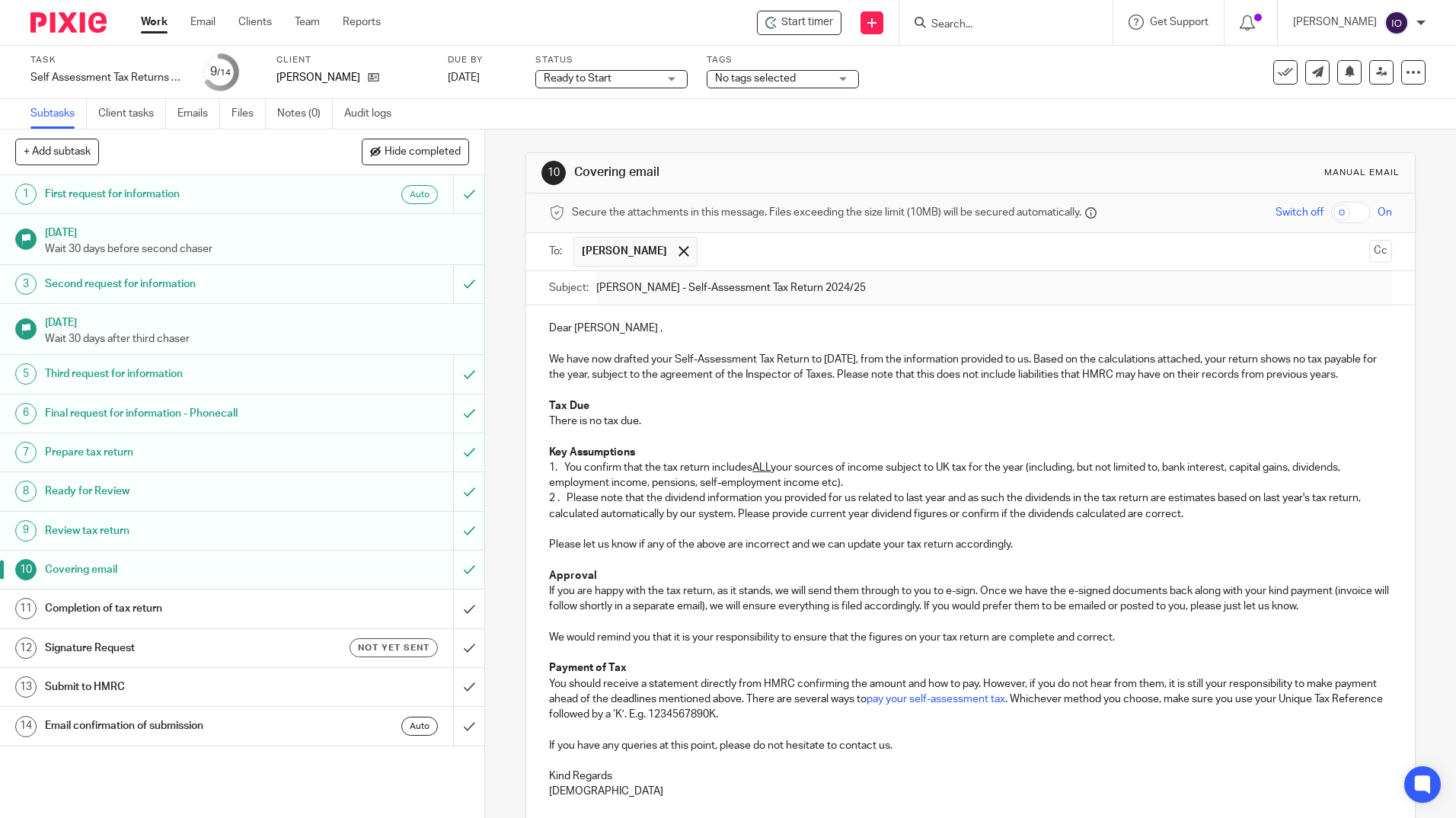
click at [163, 606] on h1 "Completion of tax return" at bounding box center [176, 608] width 262 height 22
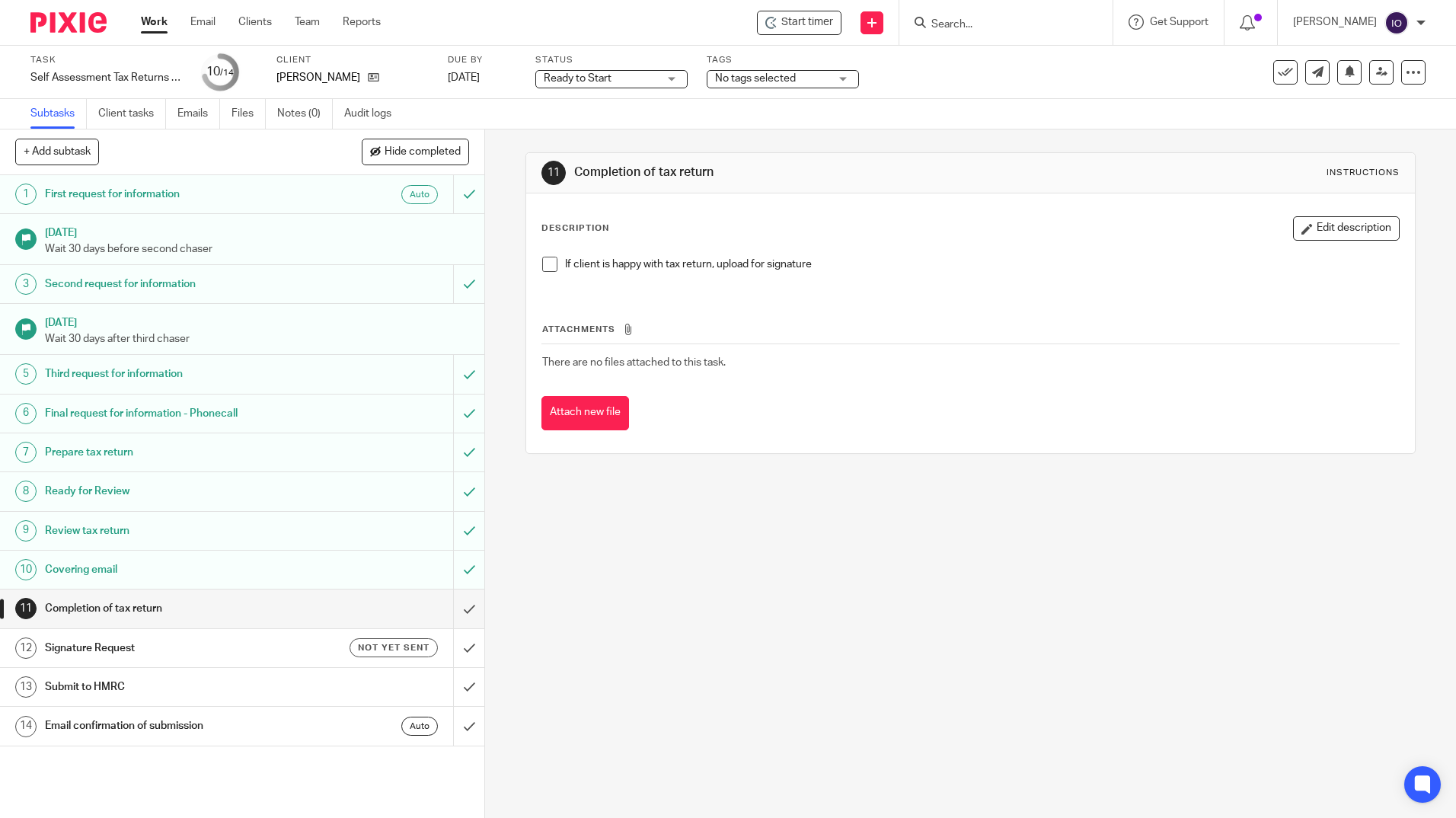
click at [980, 18] on input "Search" at bounding box center [998, 24] width 137 height 13
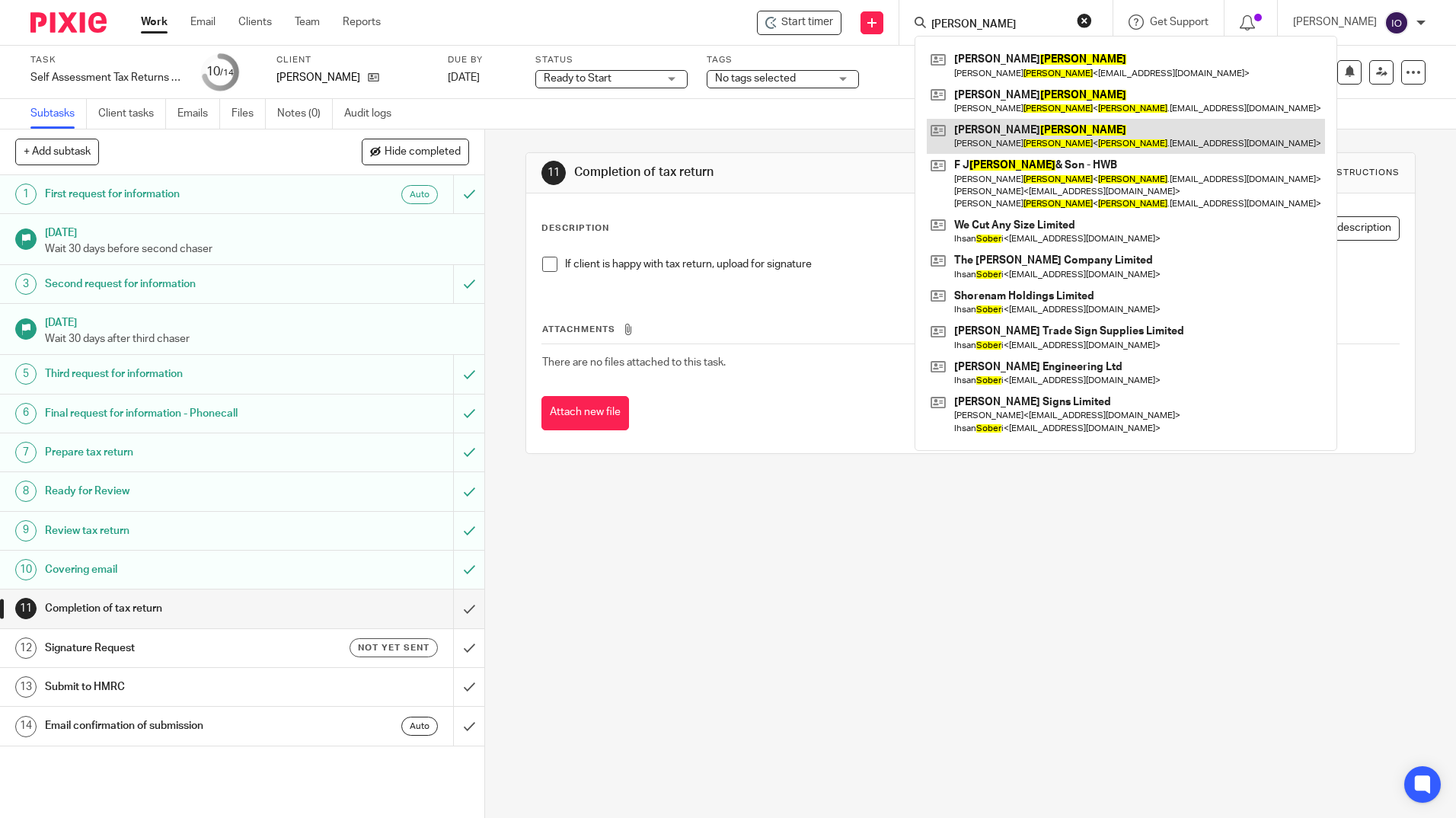
type input "soper"
click at [1007, 128] on link at bounding box center [1126, 136] width 399 height 35
